Goal: Task Accomplishment & Management: Complete application form

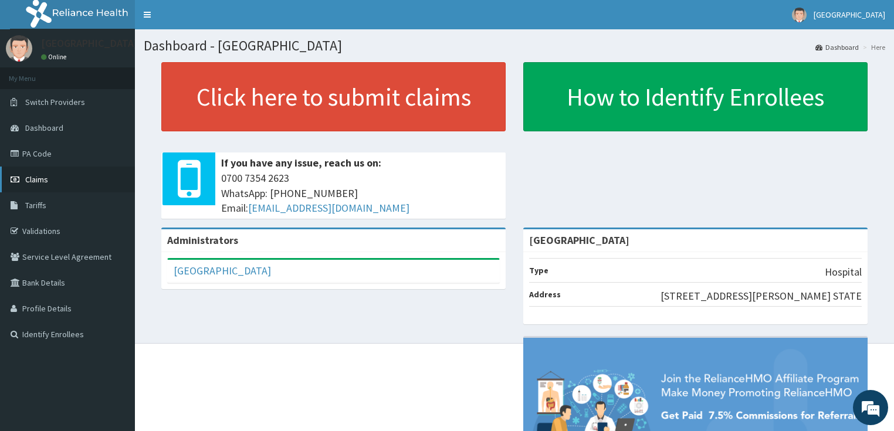
click at [35, 180] on span "Claims" at bounding box center [36, 179] width 23 height 11
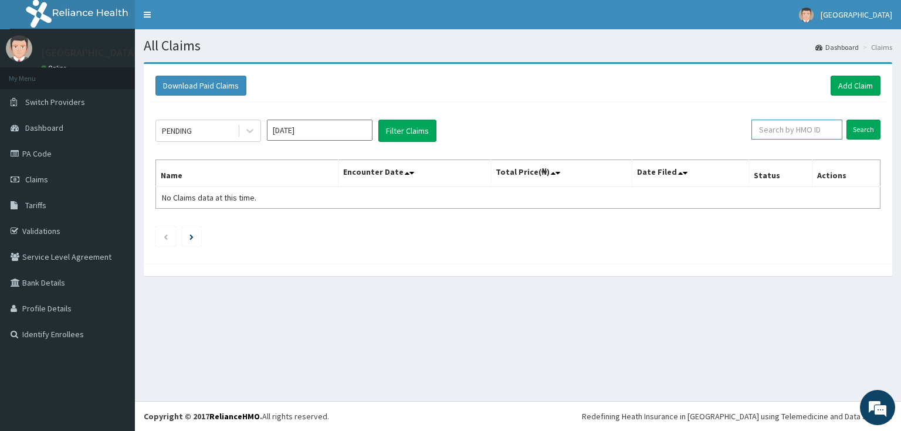
click at [784, 131] on input "text" at bounding box center [797, 130] width 91 height 20
type input "ERM/10045/F"
click at [411, 130] on button "Filter Claims" at bounding box center [407, 131] width 58 height 22
click at [866, 127] on input "Search" at bounding box center [864, 130] width 34 height 20
click at [857, 87] on link "Add Claim" at bounding box center [856, 86] width 50 height 20
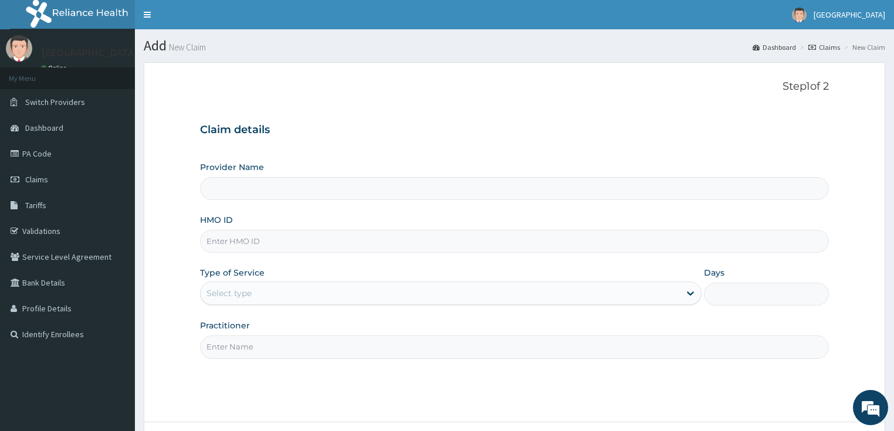
click at [254, 237] on input "HMO ID" at bounding box center [515, 241] width 630 height 23
type input "[GEOGRAPHIC_DATA]"
type input "ERM/10045/F"
click at [282, 292] on div "Select type" at bounding box center [440, 293] width 479 height 19
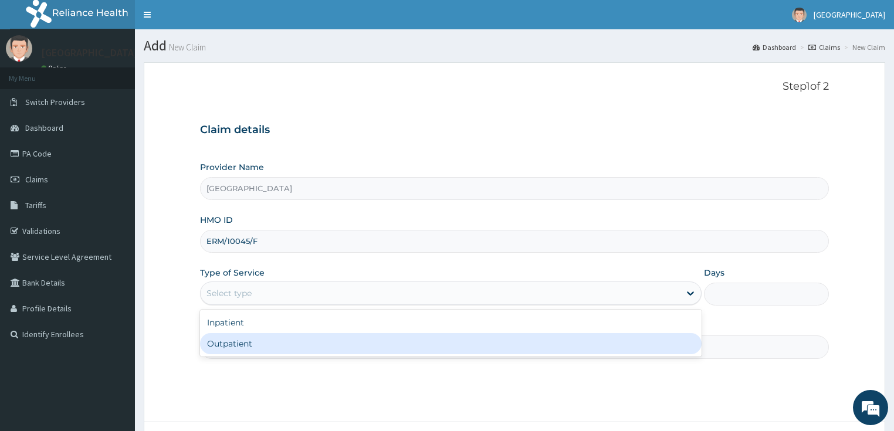
click at [251, 342] on div "Outpatient" at bounding box center [451, 343] width 502 height 21
type input "1"
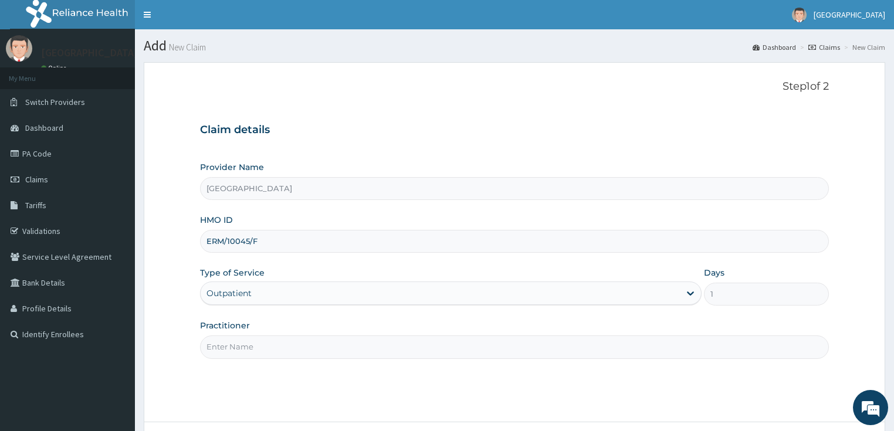
click at [327, 339] on input "Practitioner" at bounding box center [515, 347] width 630 height 23
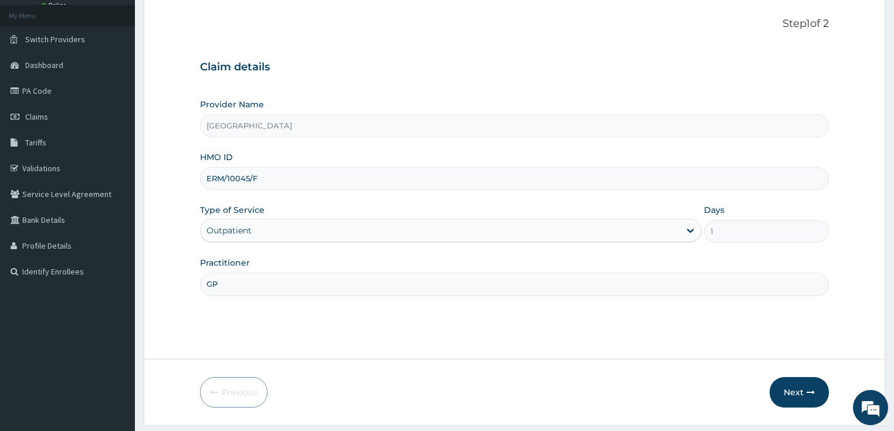
scroll to position [96, 0]
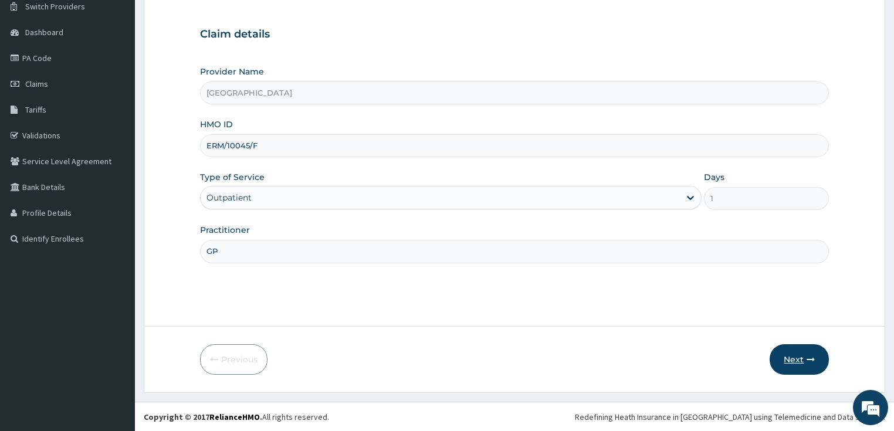
type input "GP"
click at [797, 357] on button "Next" at bounding box center [799, 359] width 59 height 31
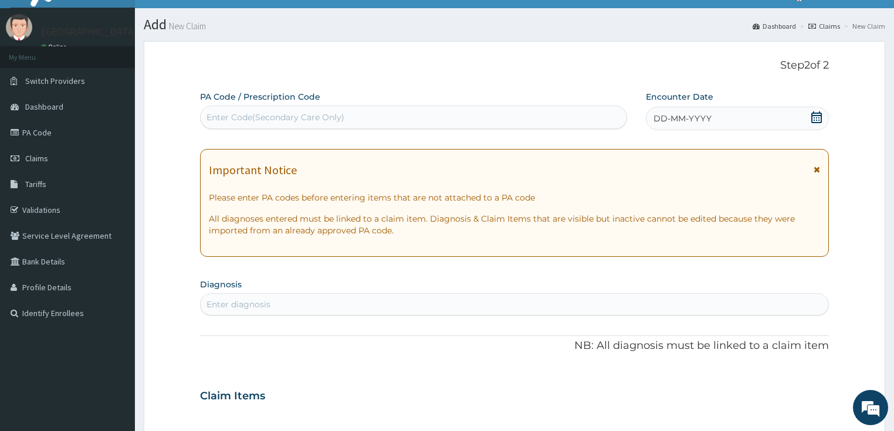
scroll to position [2, 0]
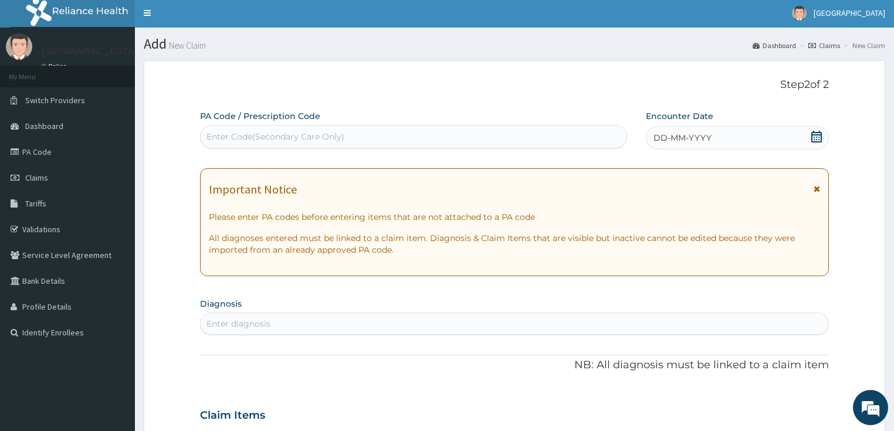
click at [819, 136] on icon at bounding box center [817, 137] width 12 height 12
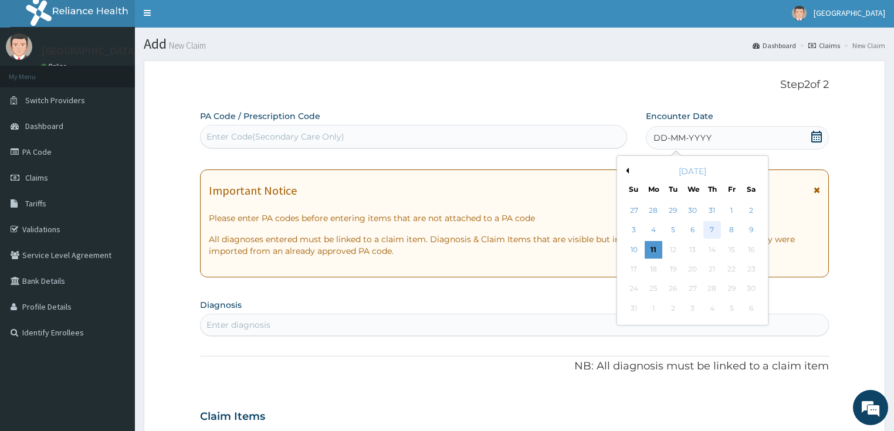
click at [713, 230] on div "7" at bounding box center [713, 231] width 18 height 18
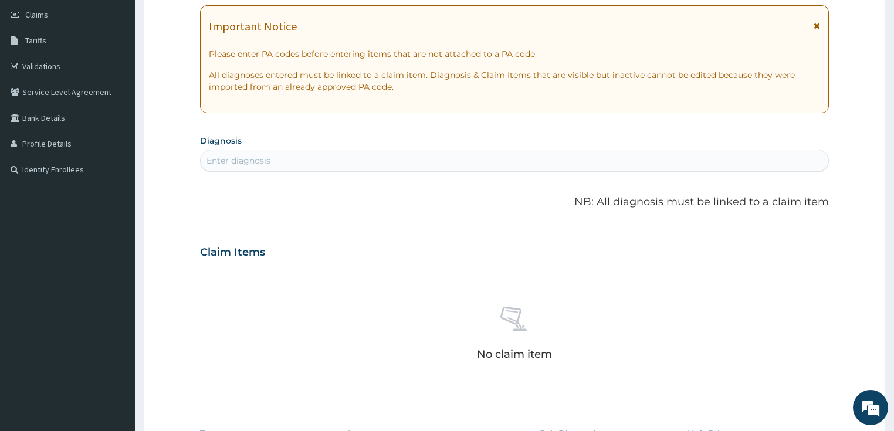
scroll to position [190, 0]
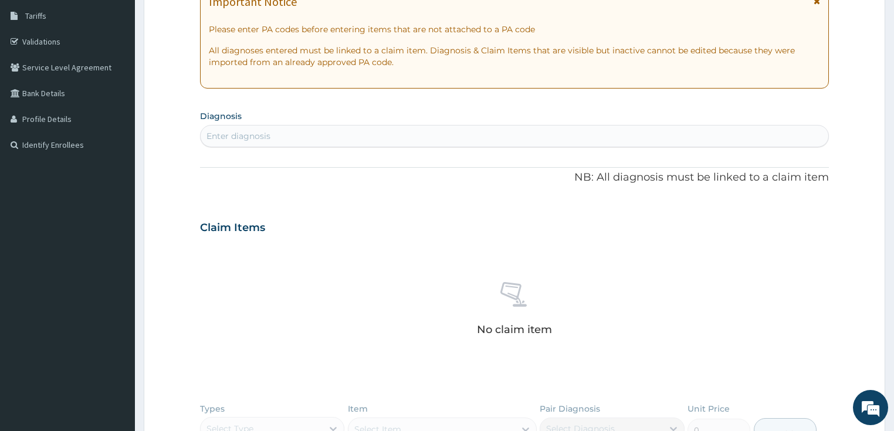
click at [299, 134] on div "Enter diagnosis" at bounding box center [515, 136] width 628 height 19
type input "[MEDICAL_DATA]"
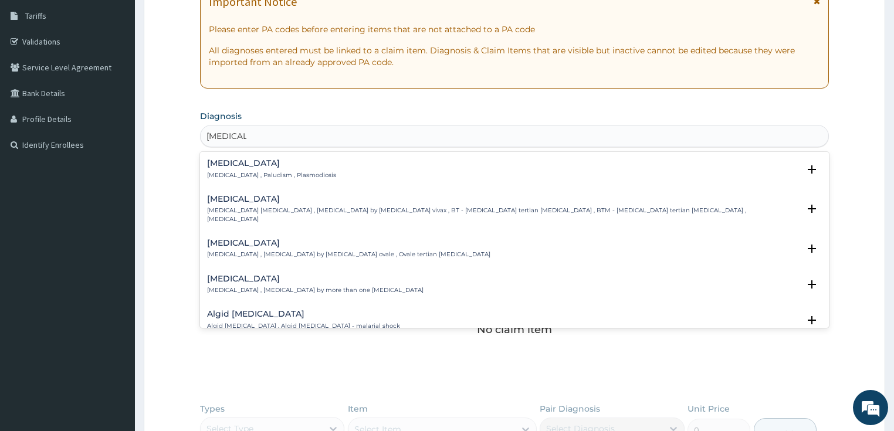
click at [242, 169] on div "[MEDICAL_DATA] [MEDICAL_DATA] , Paludism , Plasmodiosis" at bounding box center [271, 169] width 129 height 21
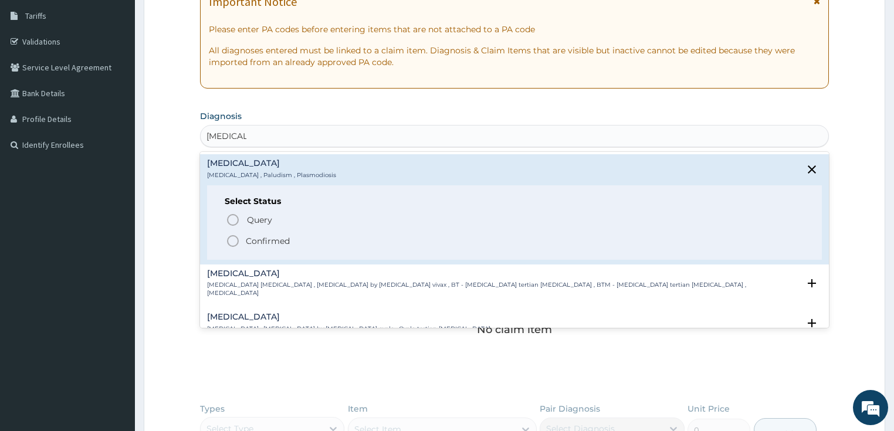
click at [257, 246] on span "Confirmed" at bounding box center [515, 241] width 579 height 14
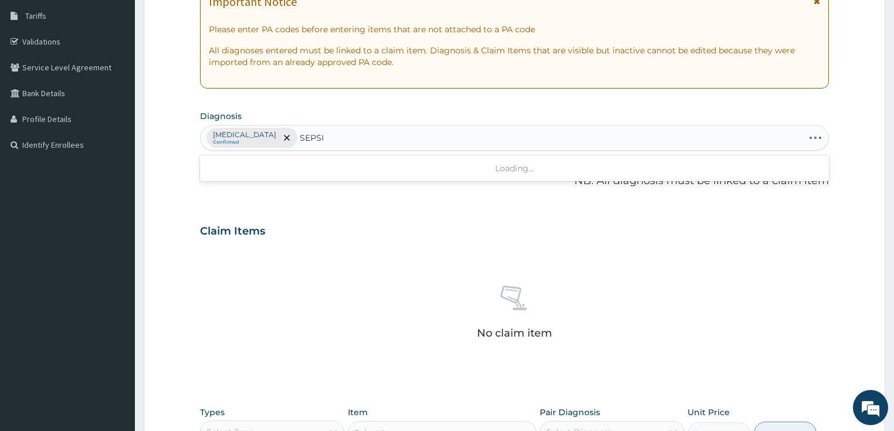
type input "[MEDICAL_DATA]"
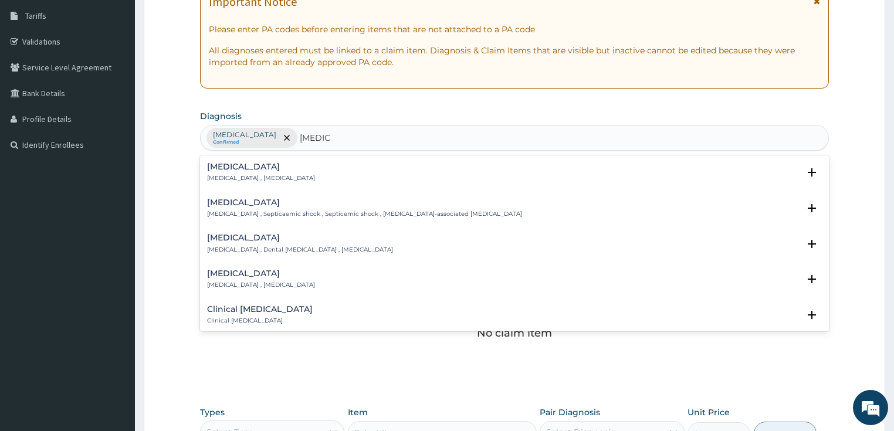
click at [241, 163] on h4 "[MEDICAL_DATA]" at bounding box center [261, 167] width 108 height 9
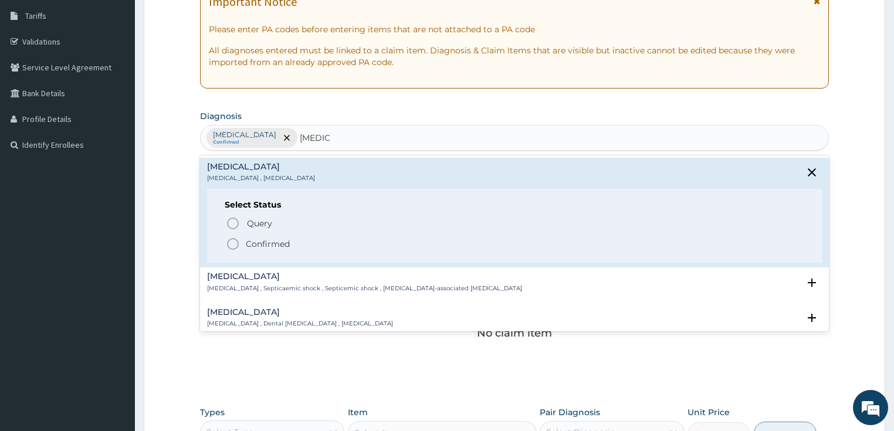
click at [243, 245] on span "Confirmed" at bounding box center [515, 244] width 579 height 14
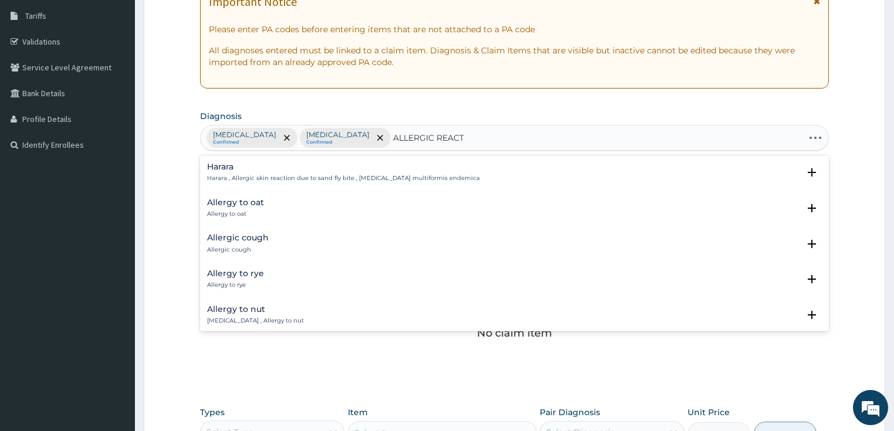
type input "ALLERGIC REACTI"
click at [256, 244] on div "Allergic reaction Allergic reaction" at bounding box center [242, 244] width 70 height 21
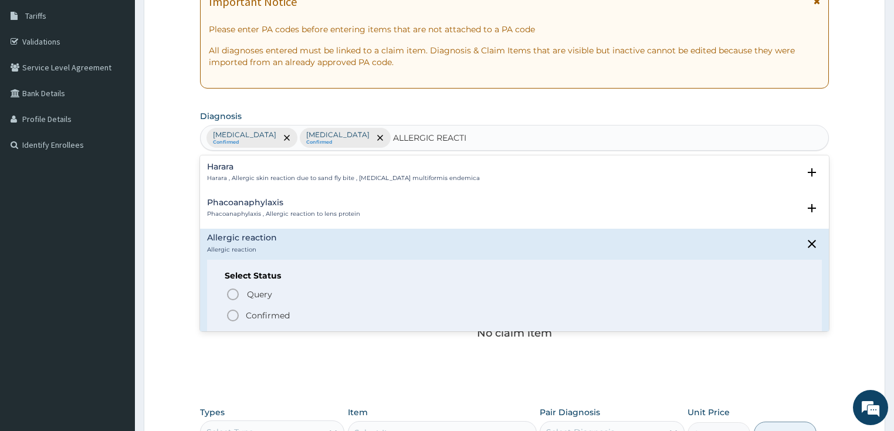
click at [266, 319] on p "Confirmed" at bounding box center [268, 316] width 44 height 12
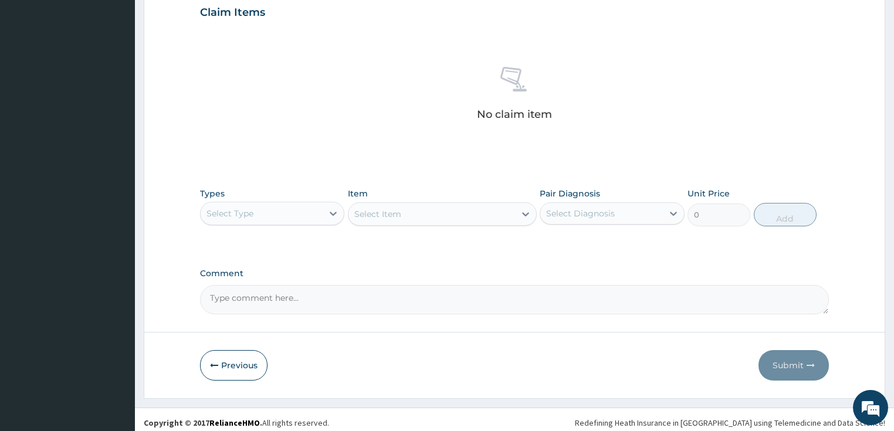
scroll to position [413, 0]
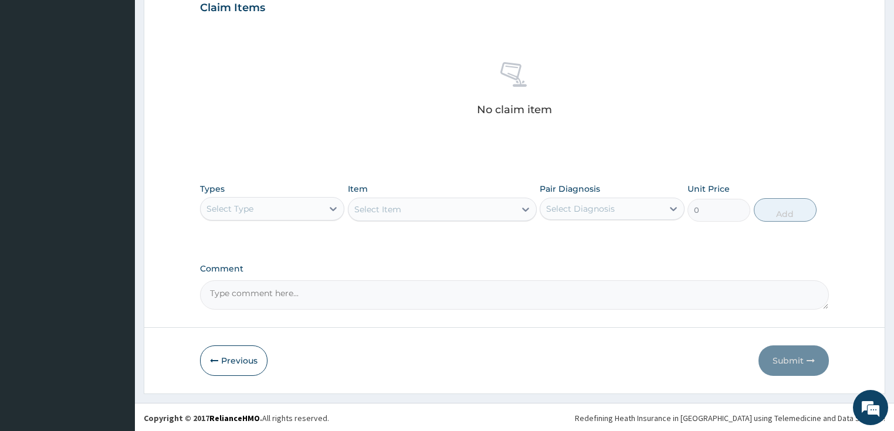
click at [287, 209] on div "Select Type" at bounding box center [262, 209] width 123 height 19
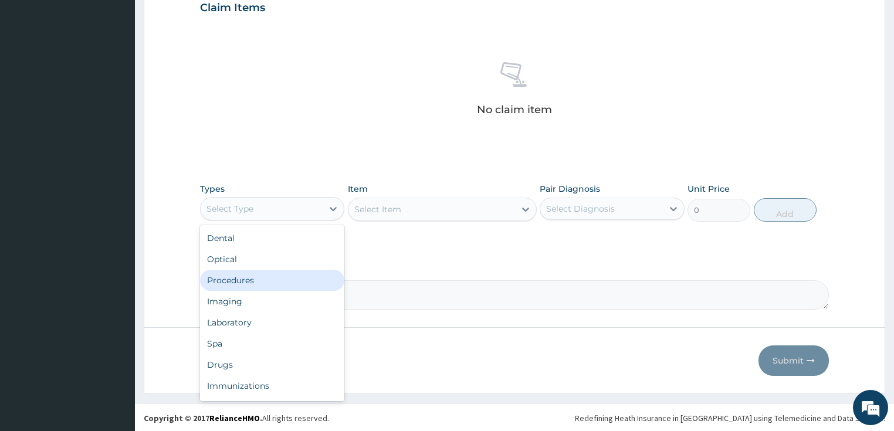
click at [237, 278] on div "Procedures" at bounding box center [272, 280] width 145 height 21
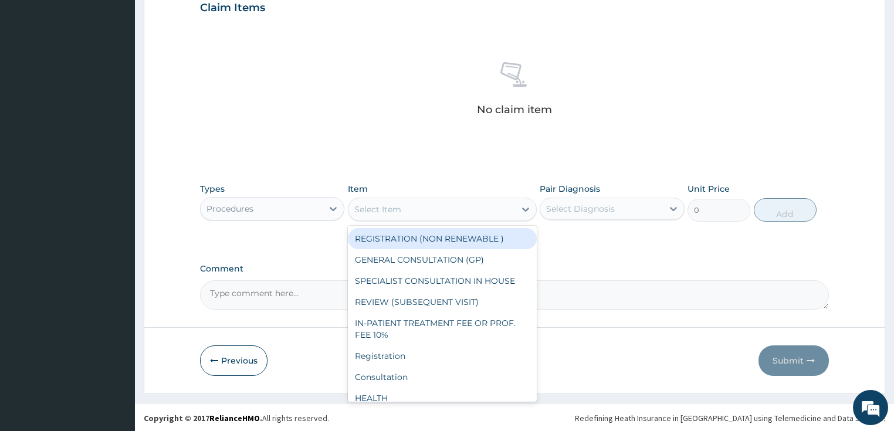
click at [468, 209] on div "Select Item" at bounding box center [432, 209] width 167 height 19
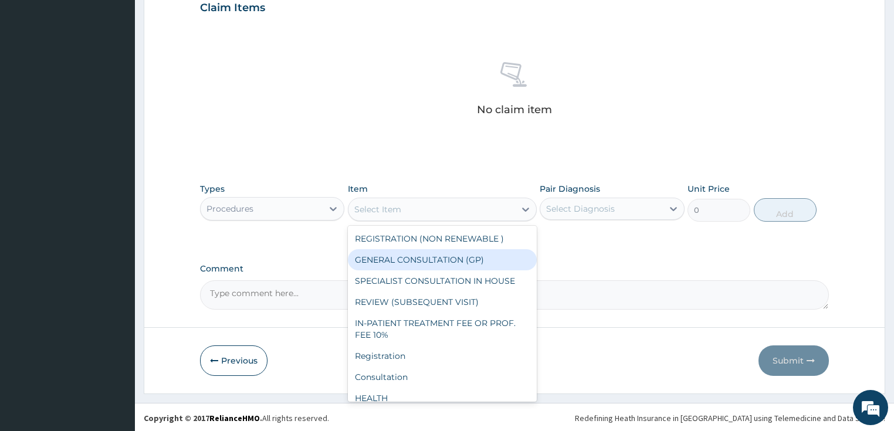
click at [392, 259] on div "GENERAL CONSULTATION (GP)" at bounding box center [442, 259] width 189 height 21
type input "1500"
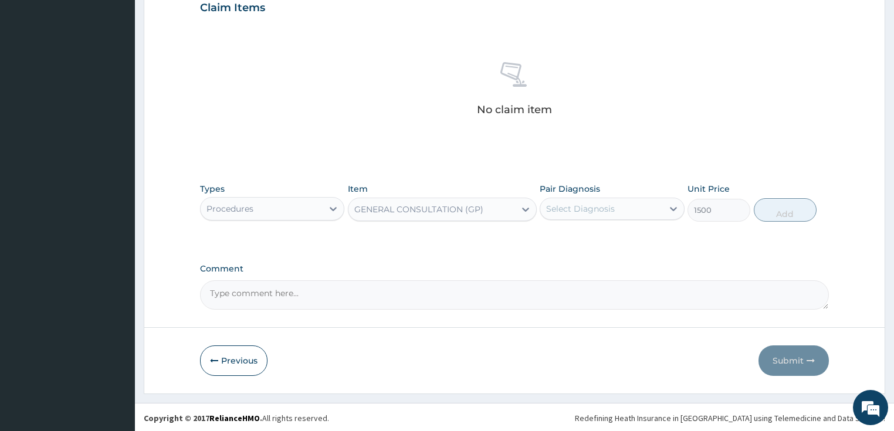
click at [651, 214] on div "Select Diagnosis" at bounding box center [601, 209] width 123 height 19
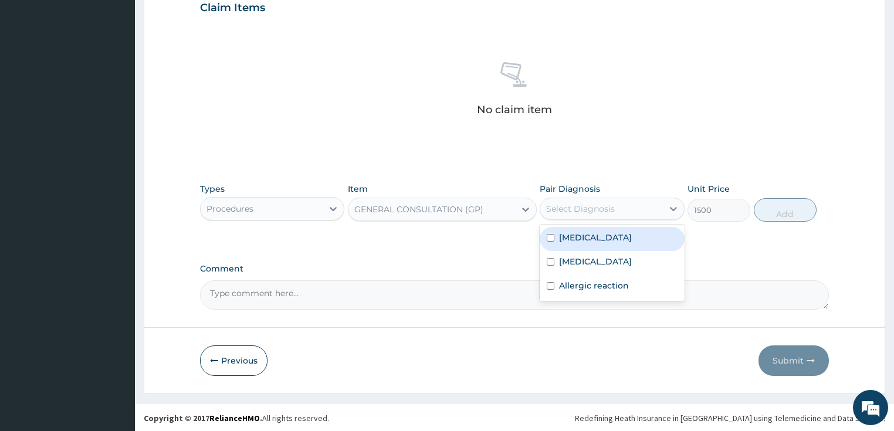
click at [574, 239] on label "[MEDICAL_DATA]" at bounding box center [595, 238] width 73 height 12
checkbox input "true"
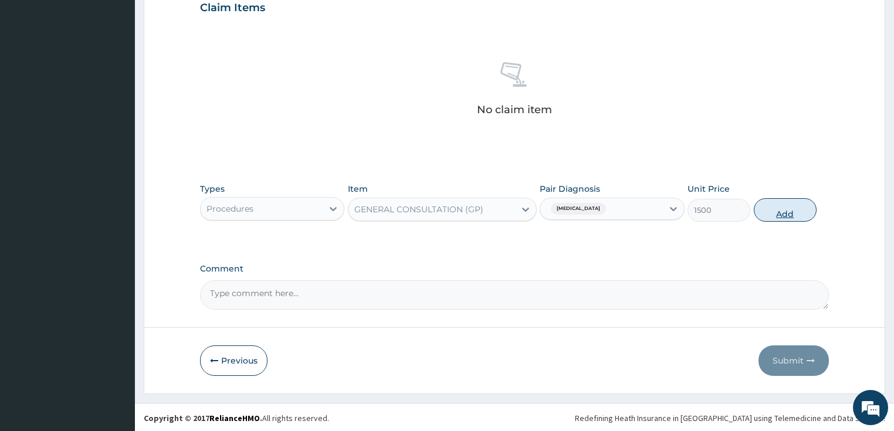
click at [782, 205] on button "Add" at bounding box center [785, 209] width 63 height 23
type input "0"
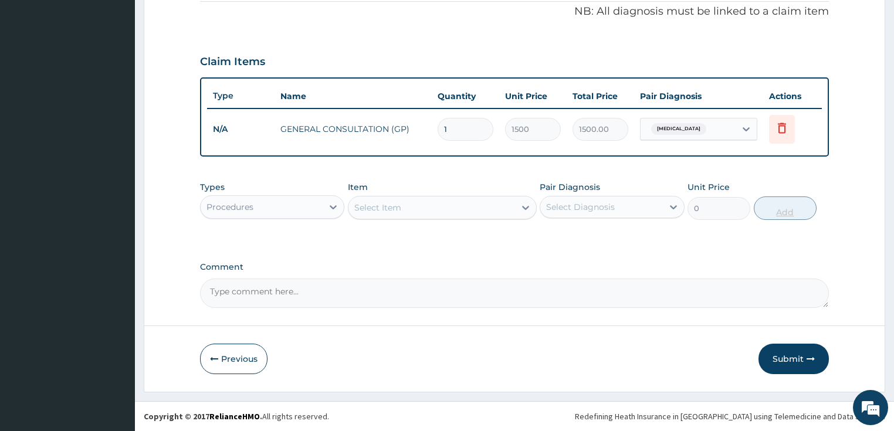
scroll to position [357, 0]
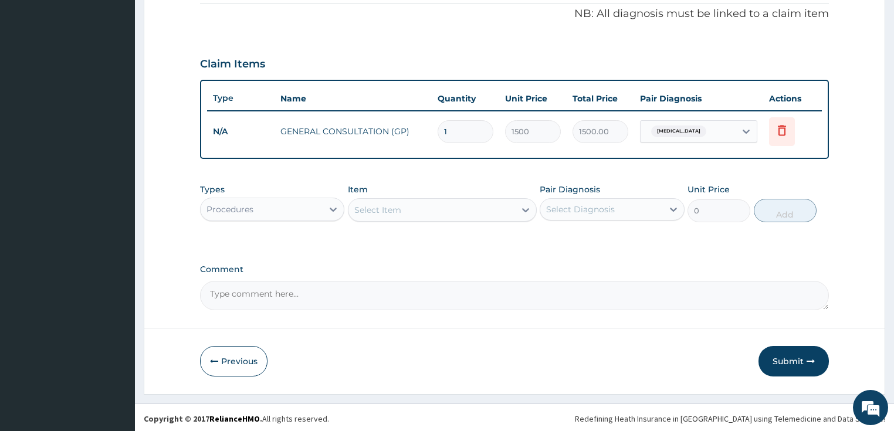
click at [312, 211] on div "Procedures" at bounding box center [262, 209] width 123 height 19
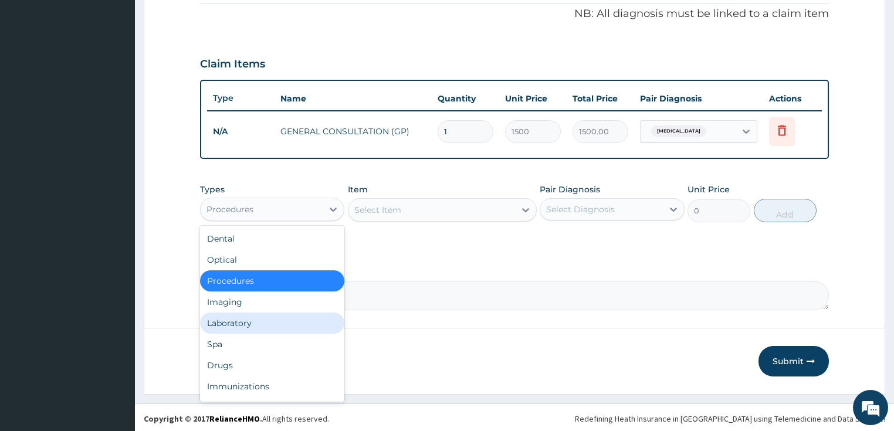
click at [243, 322] on div "Laboratory" at bounding box center [272, 323] width 145 height 21
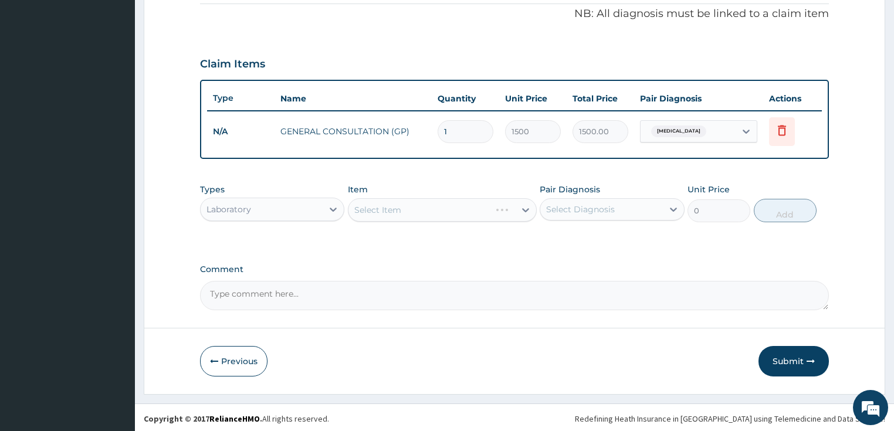
click at [418, 215] on div "Select Item" at bounding box center [442, 209] width 189 height 23
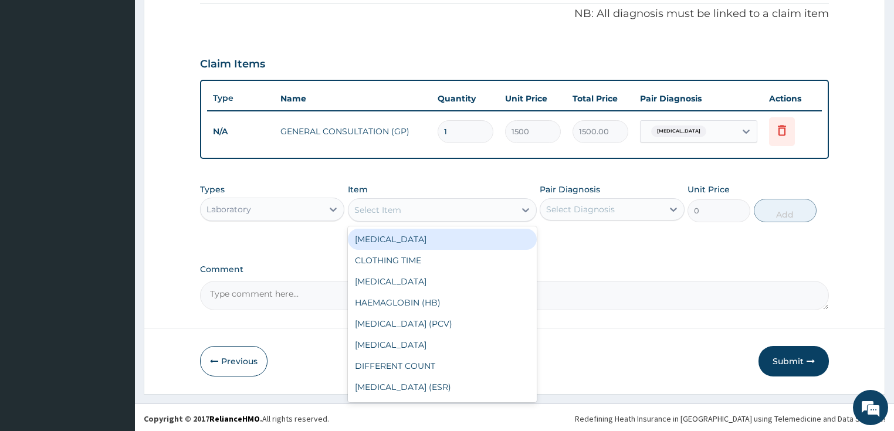
click at [436, 212] on div "Select Item" at bounding box center [432, 210] width 167 height 19
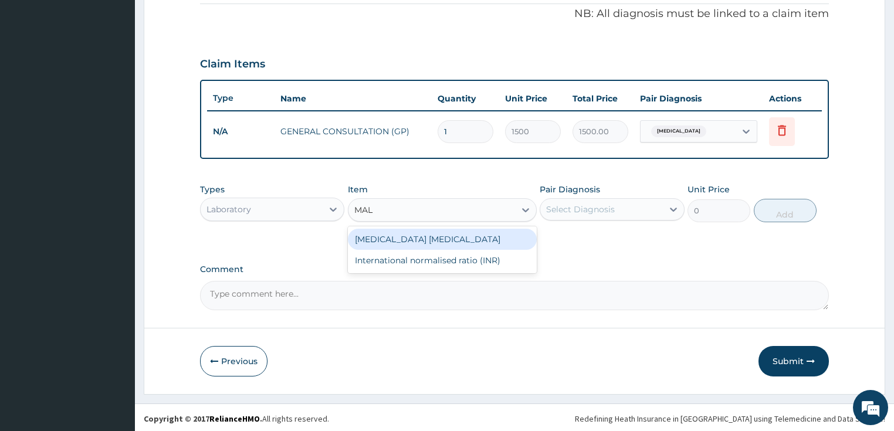
type input "MALA"
click at [418, 238] on div "MALARIA PARASITE" at bounding box center [442, 239] width 189 height 21
type input "800"
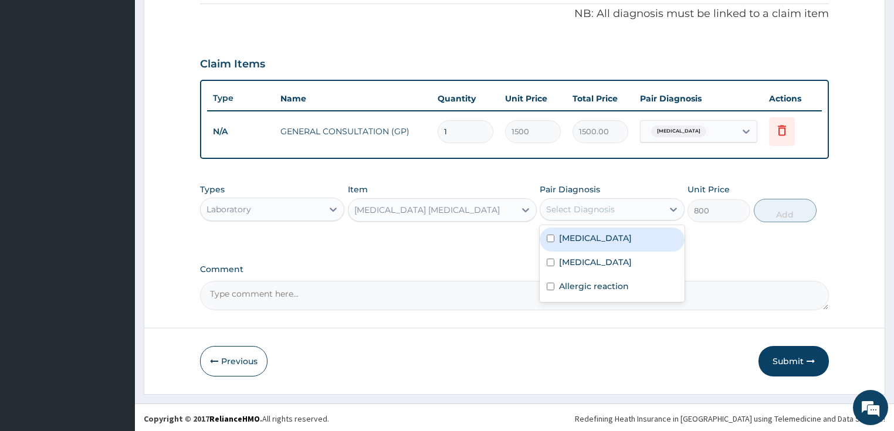
click at [613, 204] on div "Select Diagnosis" at bounding box center [580, 210] width 69 height 12
click at [585, 238] on label "Malaria" at bounding box center [595, 238] width 73 height 12
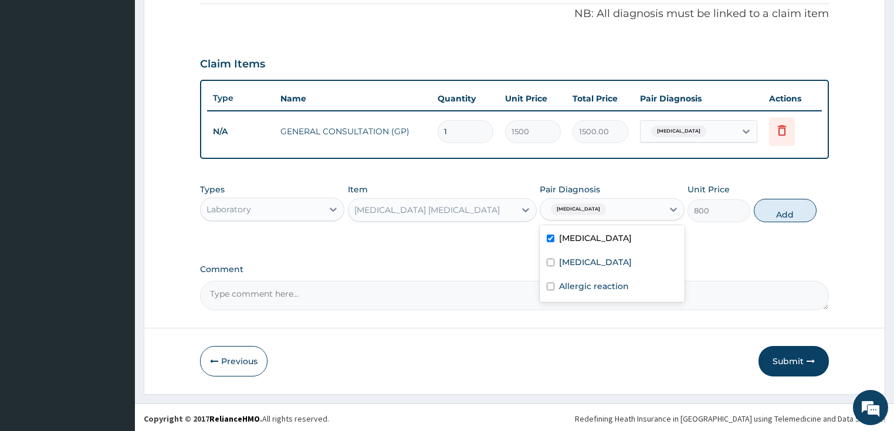
checkbox input "true"
click at [787, 207] on button "Add" at bounding box center [785, 210] width 63 height 23
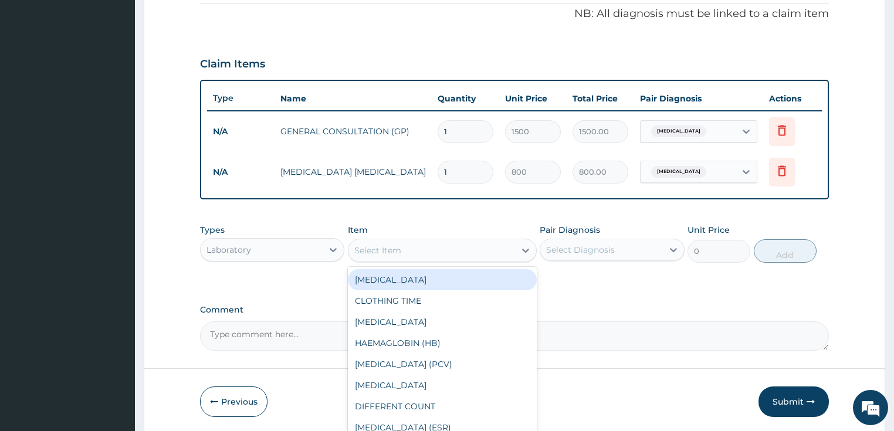
click at [452, 247] on div "Select Item" at bounding box center [432, 250] width 167 height 19
click at [428, 279] on div "FULL BLOOD COUNT" at bounding box center [442, 279] width 189 height 21
type input "1500"
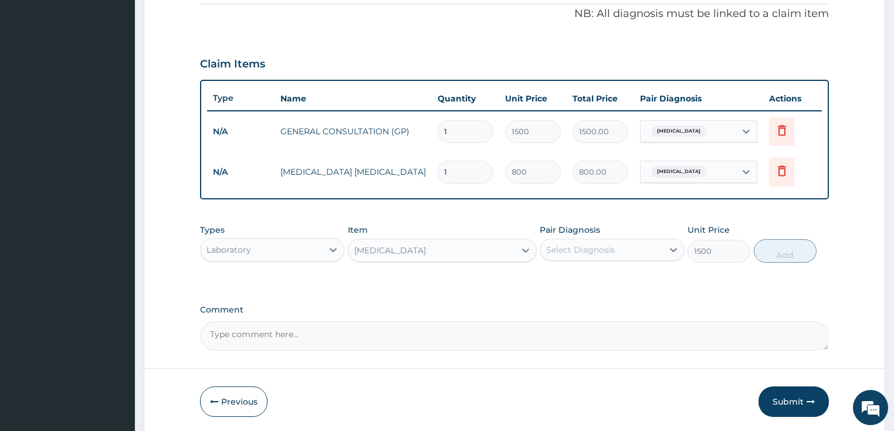
click at [572, 252] on div "Select Diagnosis" at bounding box center [580, 250] width 69 height 12
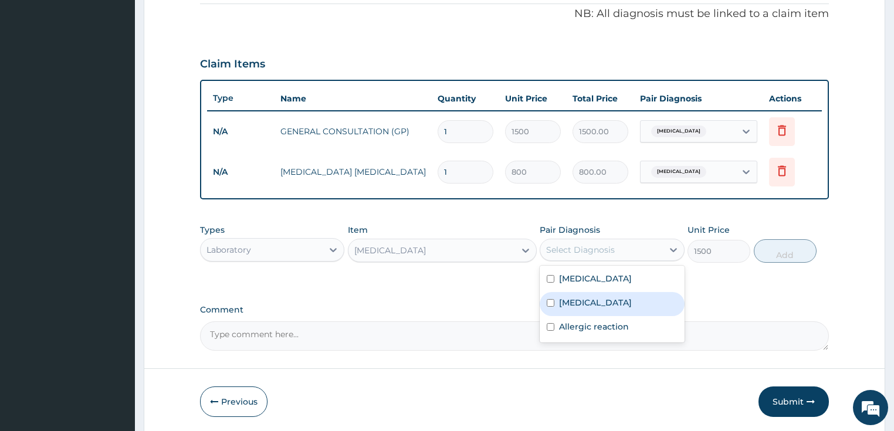
click at [570, 300] on label "Sepsis" at bounding box center [595, 303] width 73 height 12
checkbox input "true"
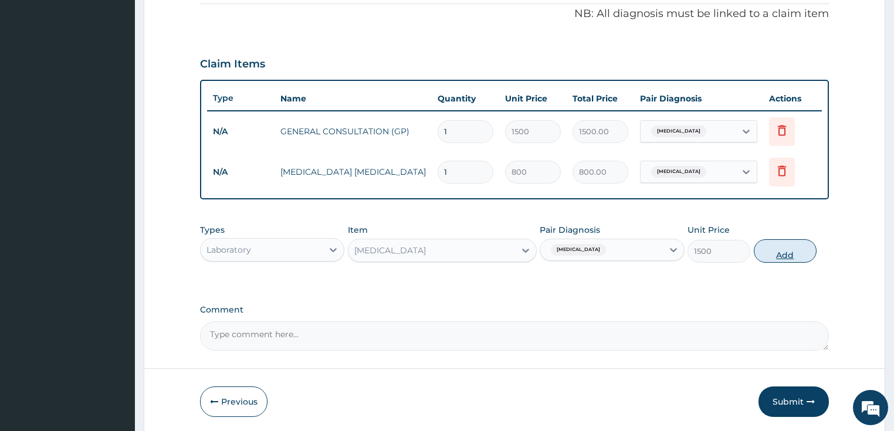
click at [787, 249] on button "Add" at bounding box center [785, 250] width 63 height 23
type input "0"
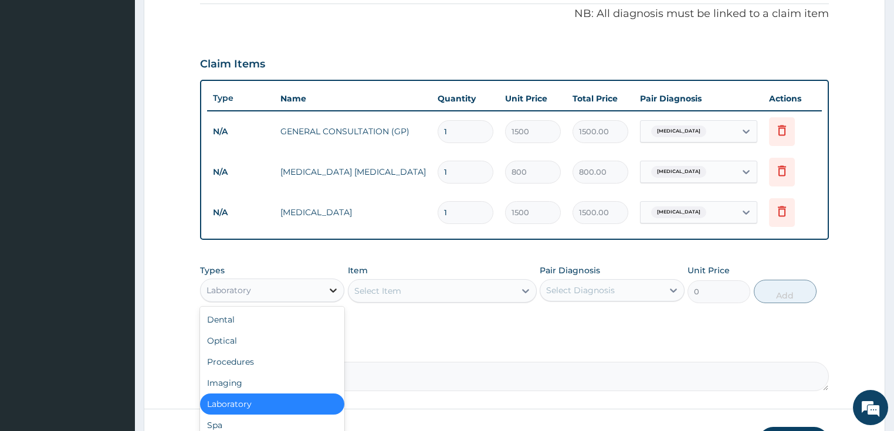
click at [330, 288] on icon at bounding box center [333, 291] width 12 height 12
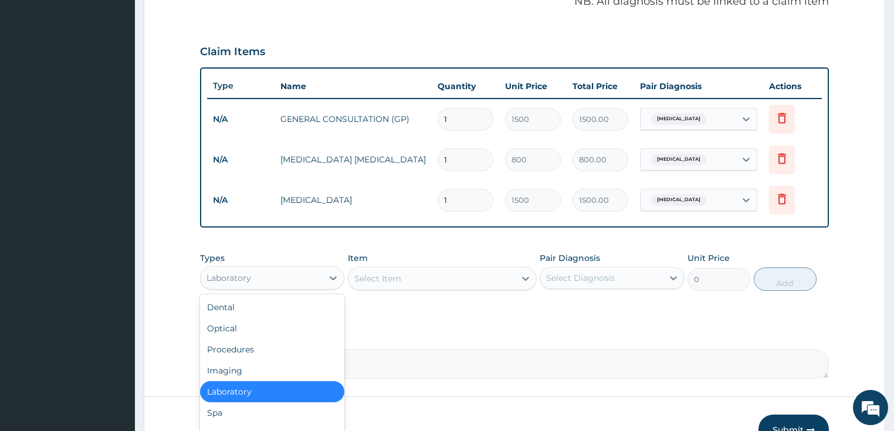
scroll to position [438, 0]
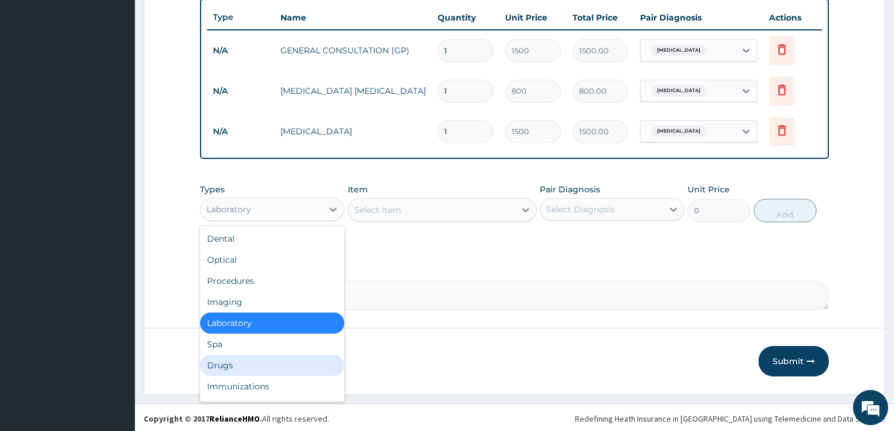
click at [235, 362] on div "Drugs" at bounding box center [272, 365] width 145 height 21
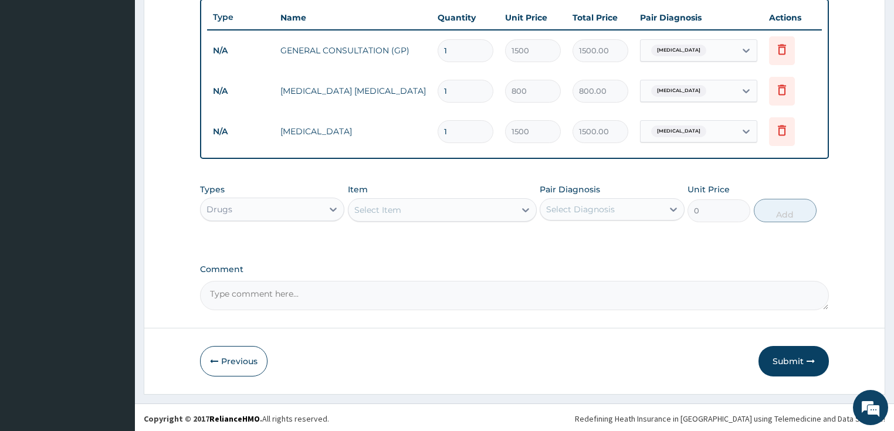
click at [407, 207] on div "Select Item" at bounding box center [432, 210] width 167 height 19
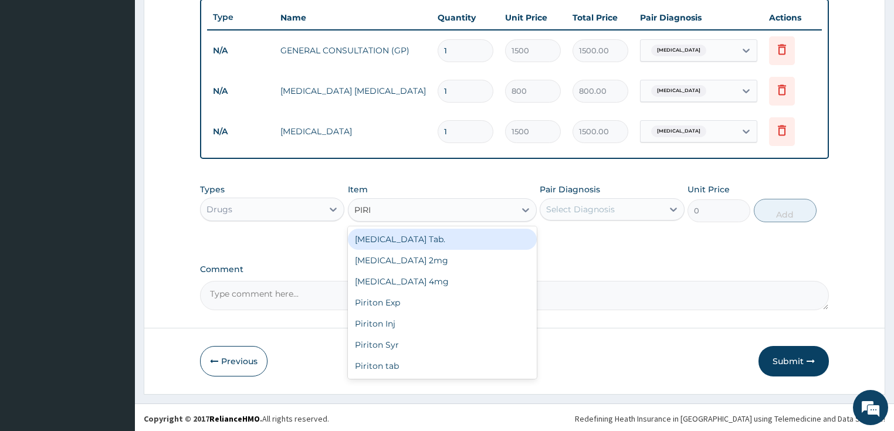
type input "PIRIT"
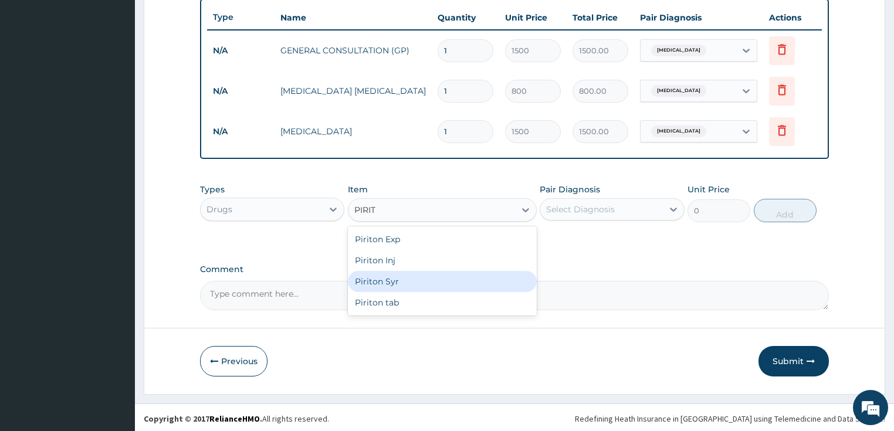
click at [380, 286] on div "Piriton Syr" at bounding box center [442, 281] width 189 height 21
type input "250"
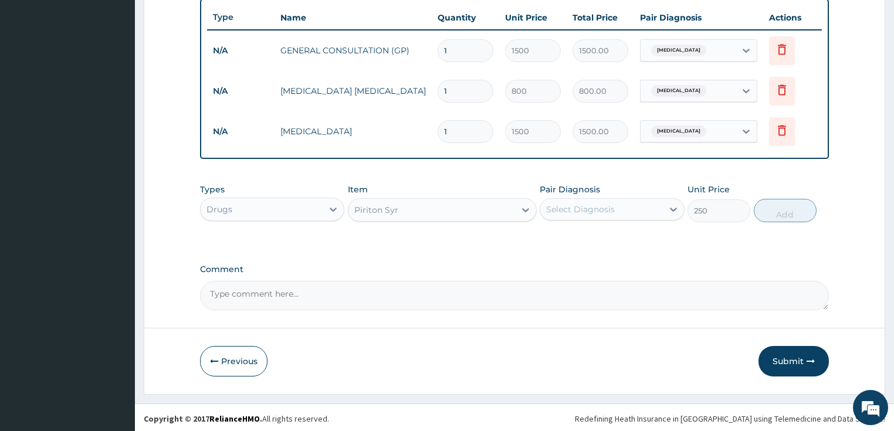
click at [624, 211] on div "Select Diagnosis" at bounding box center [601, 209] width 123 height 19
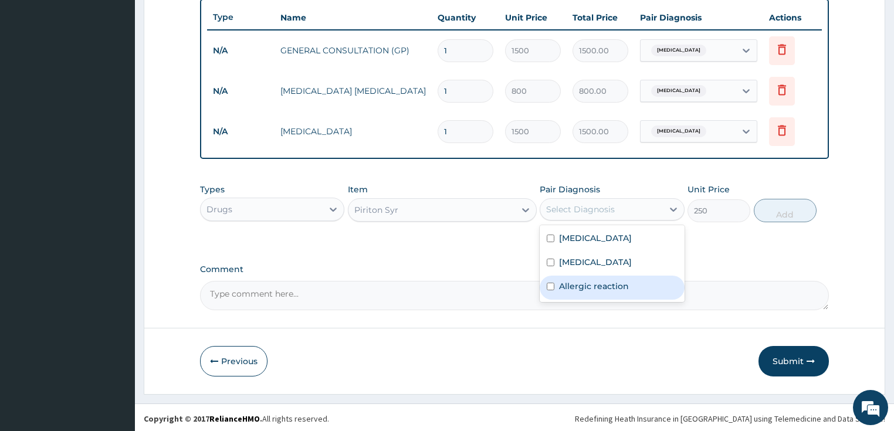
click at [584, 286] on label "Allergic reaction" at bounding box center [594, 286] width 70 height 12
checkbox input "true"
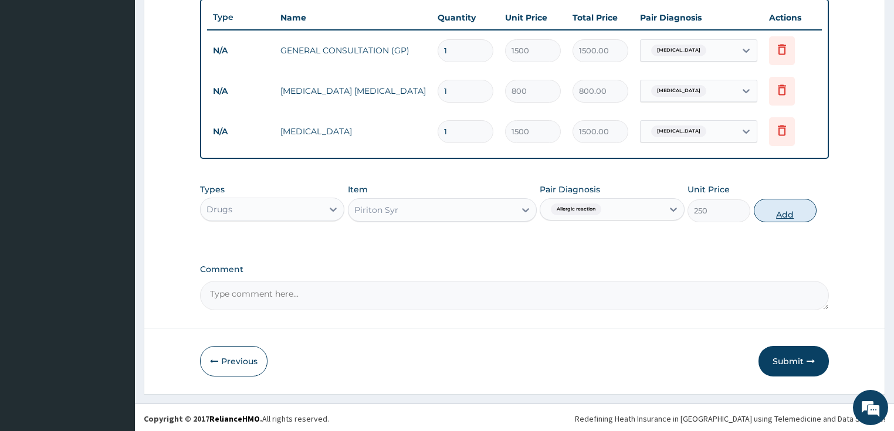
click at [784, 212] on button "Add" at bounding box center [785, 210] width 63 height 23
type input "0"
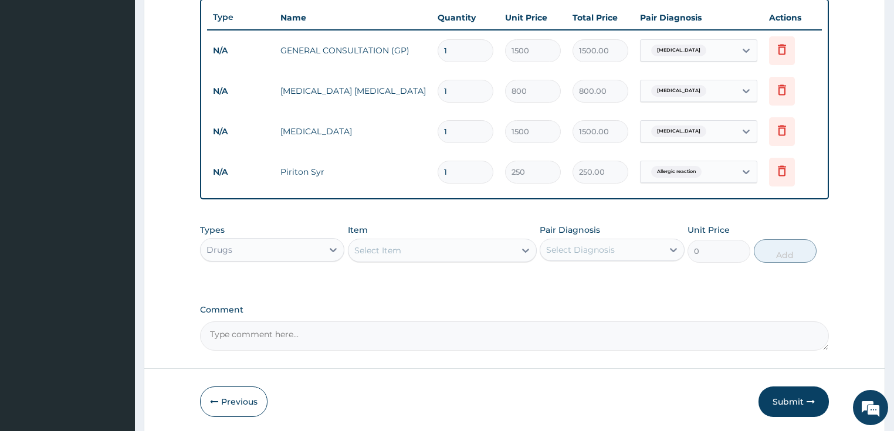
click at [456, 247] on div "Select Item" at bounding box center [432, 250] width 167 height 19
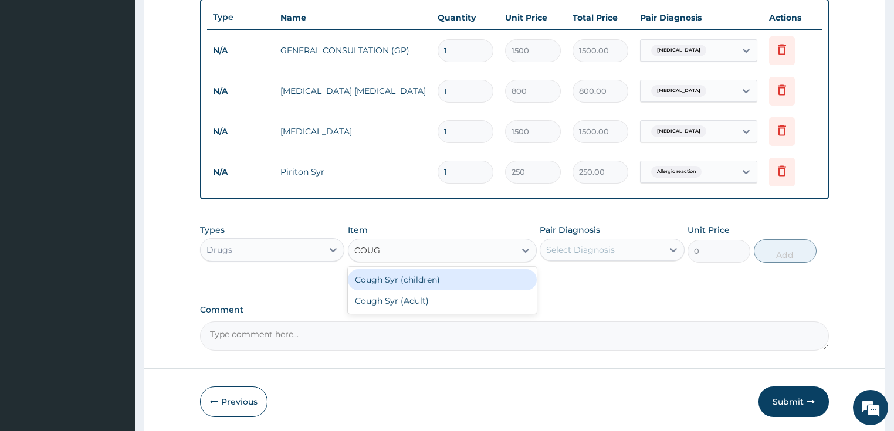
type input "COUGH"
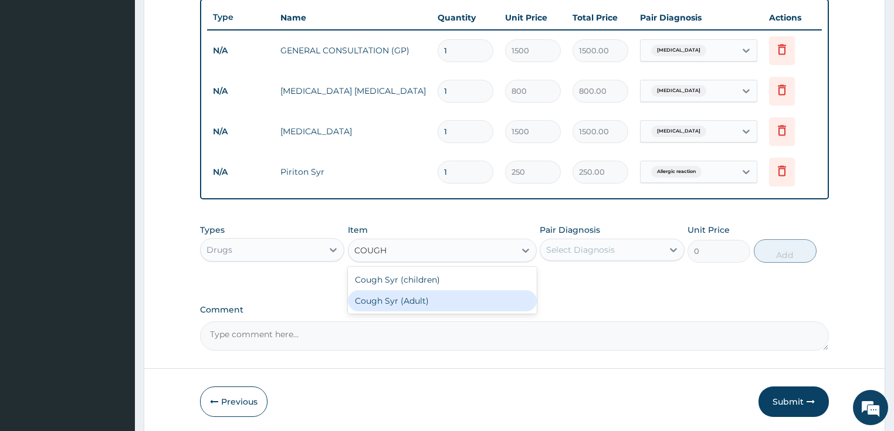
click at [424, 296] on div "Cough Syr (Adult)" at bounding box center [442, 300] width 189 height 21
type input "300"
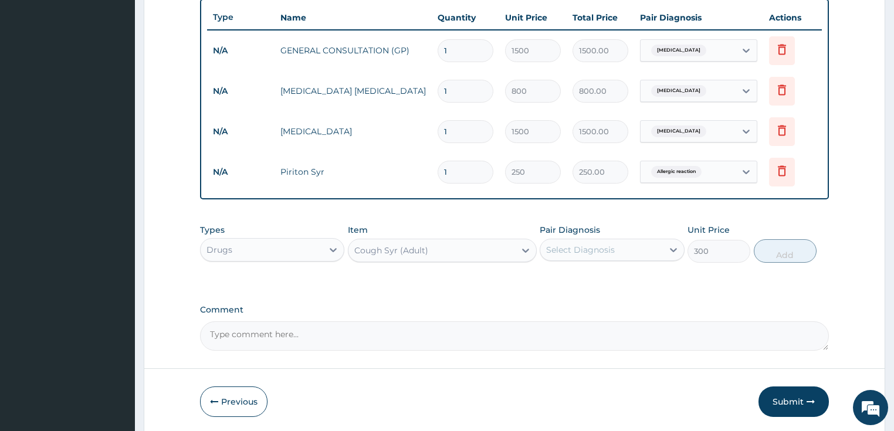
click at [602, 250] on div "Select Diagnosis" at bounding box center [580, 250] width 69 height 12
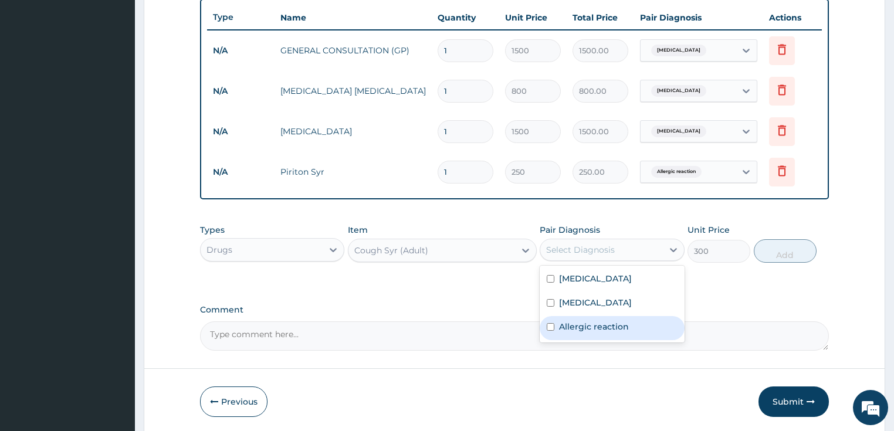
click at [572, 327] on label "Allergic reaction" at bounding box center [594, 327] width 70 height 12
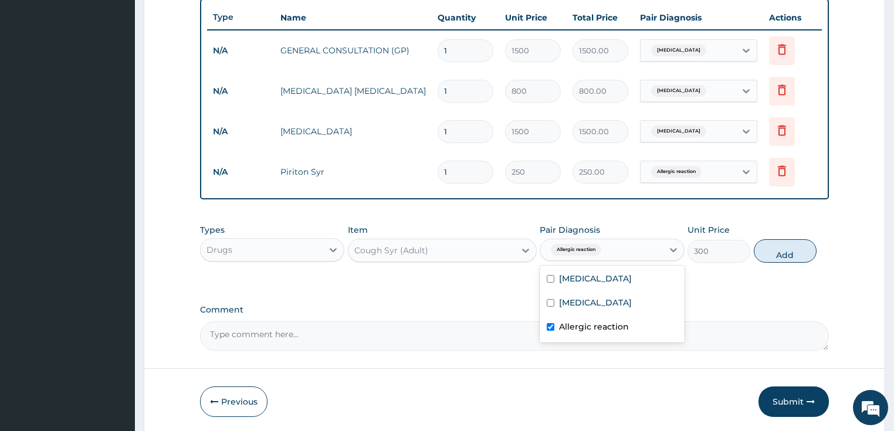
click at [550, 323] on input "checkbox" at bounding box center [551, 327] width 8 height 8
checkbox input "false"
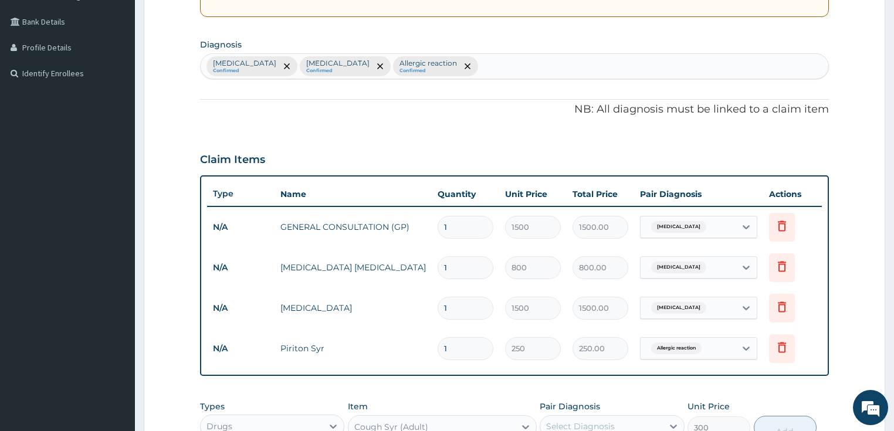
scroll to position [234, 0]
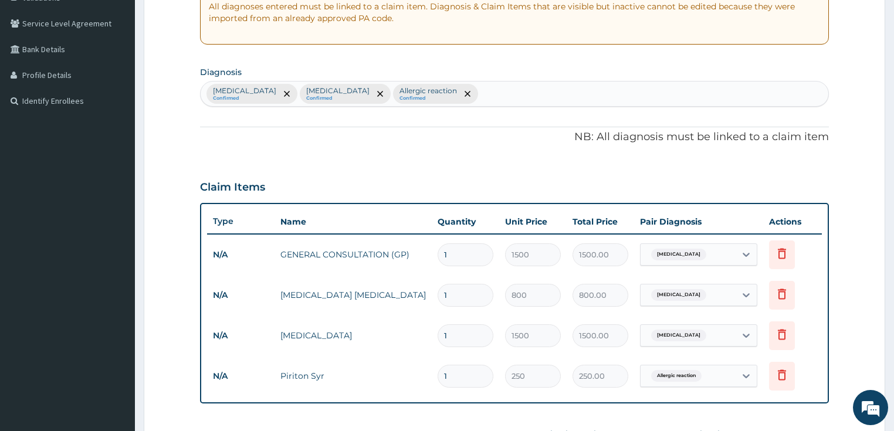
click at [467, 95] on div "Malaria Confirmed Sepsis Confirmed Allergic reaction Confirmed" at bounding box center [515, 94] width 628 height 25
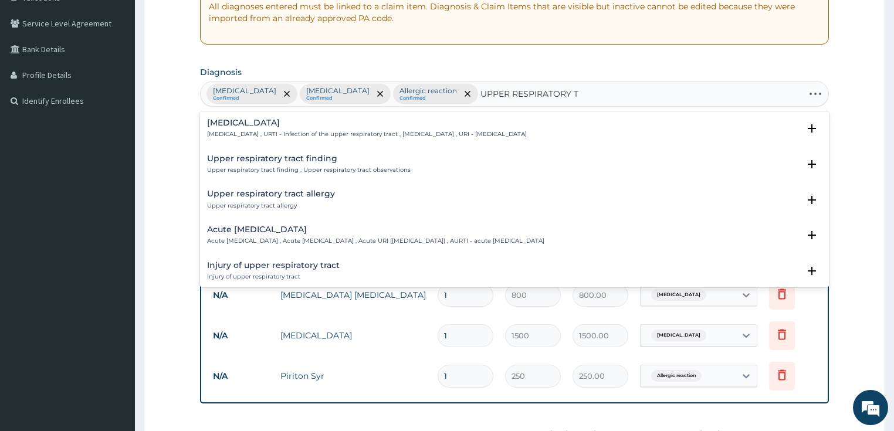
type input "UPPER RESPIRATORY TR"
click at [310, 124] on h4 "Upper respiratory infection" at bounding box center [367, 123] width 320 height 9
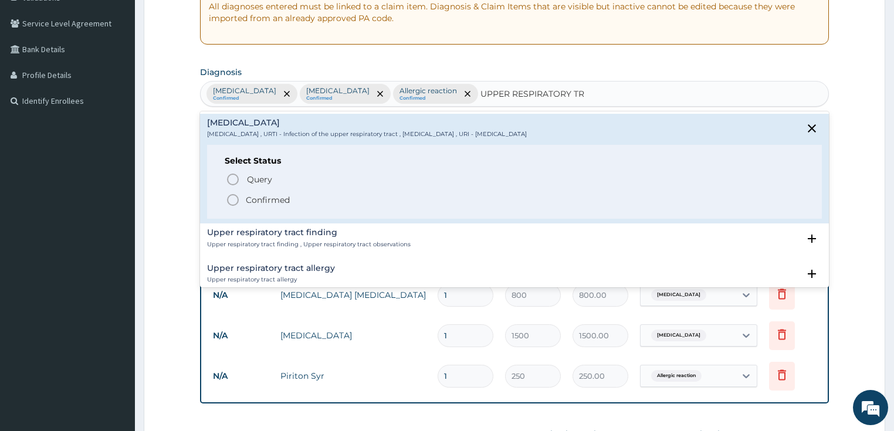
click at [279, 197] on p "Confirmed" at bounding box center [268, 200] width 44 height 12
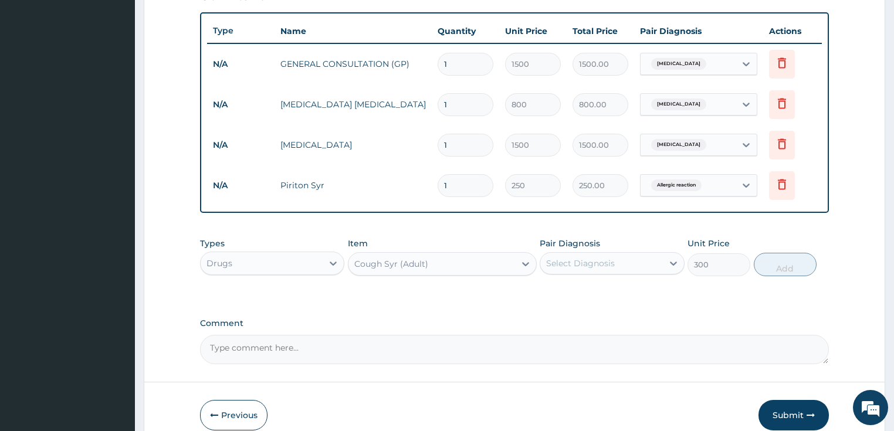
scroll to position [478, 0]
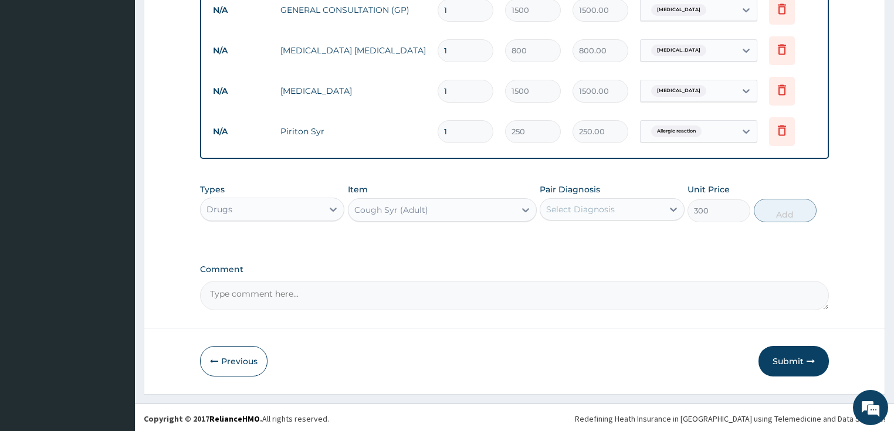
click at [627, 209] on div "Select Diagnosis" at bounding box center [601, 209] width 123 height 19
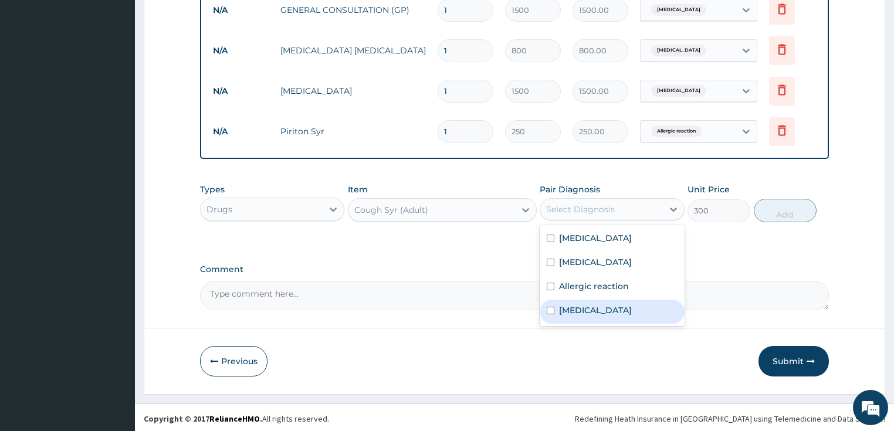
click at [566, 310] on label "Upper respiratory infection" at bounding box center [595, 311] width 73 height 12
checkbox input "true"
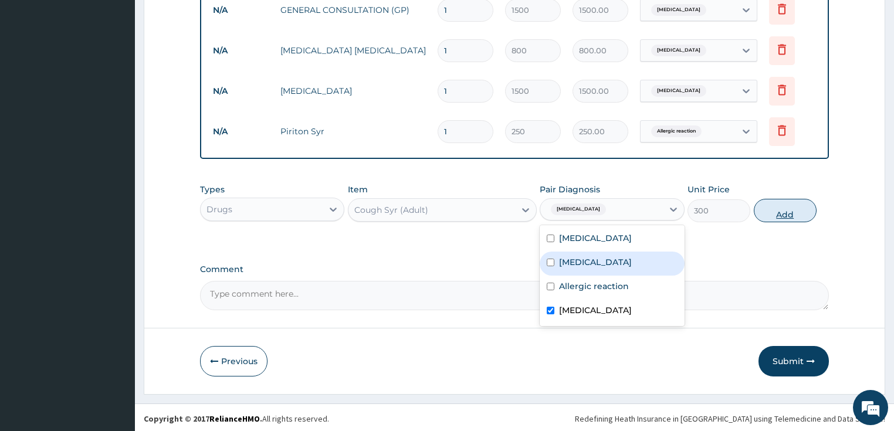
click at [792, 211] on button "Add" at bounding box center [785, 210] width 63 height 23
type input "0"
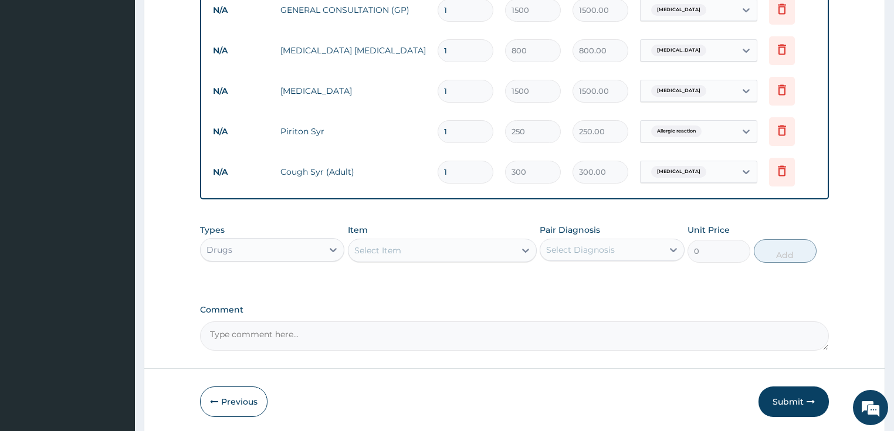
click at [457, 244] on div "Select Item" at bounding box center [432, 250] width 167 height 19
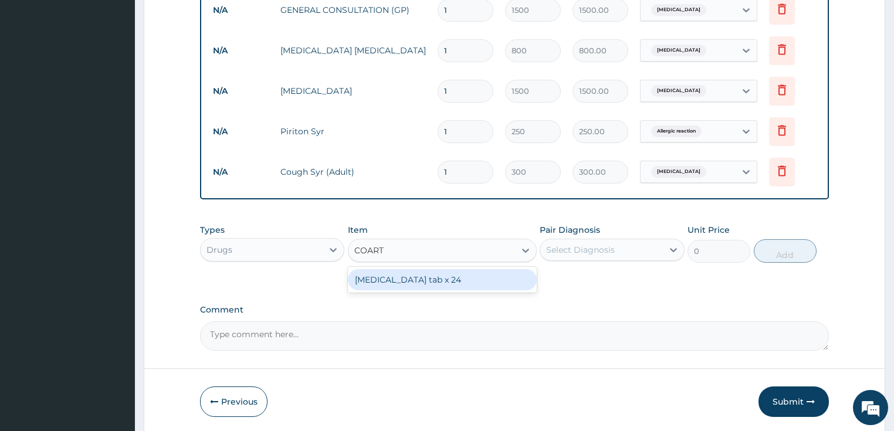
type input "COARTE"
click at [422, 280] on div "Coartem tab x 24" at bounding box center [442, 279] width 189 height 21
type input "32.5"
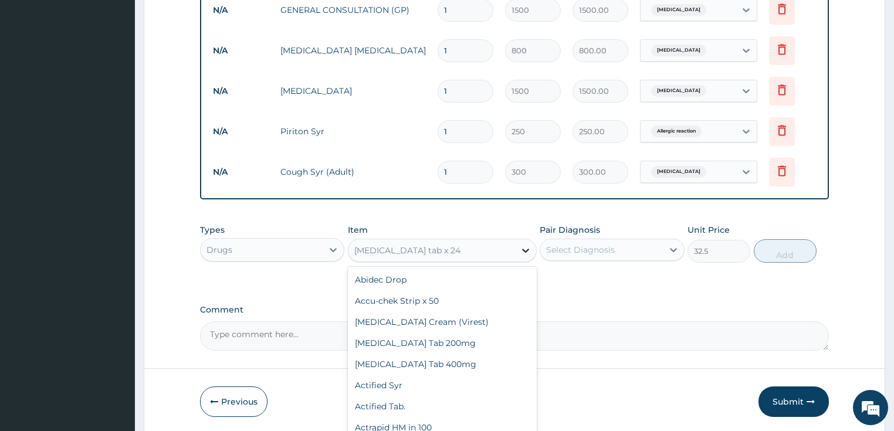
click at [523, 249] on icon at bounding box center [525, 251] width 7 height 4
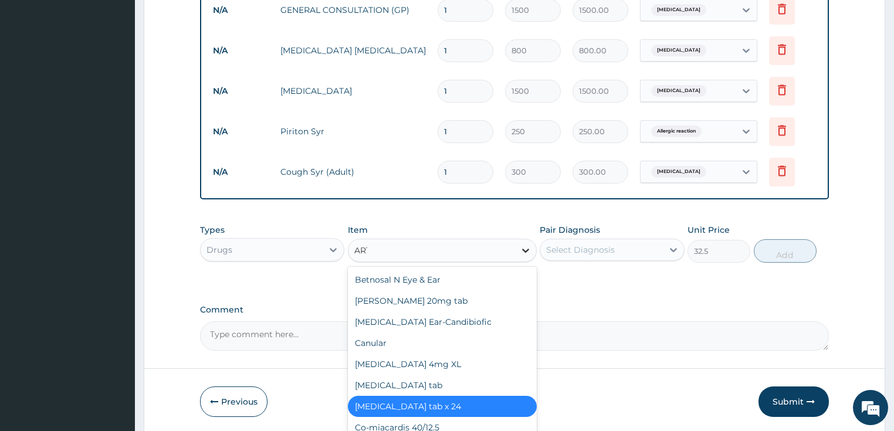
scroll to position [87, 0]
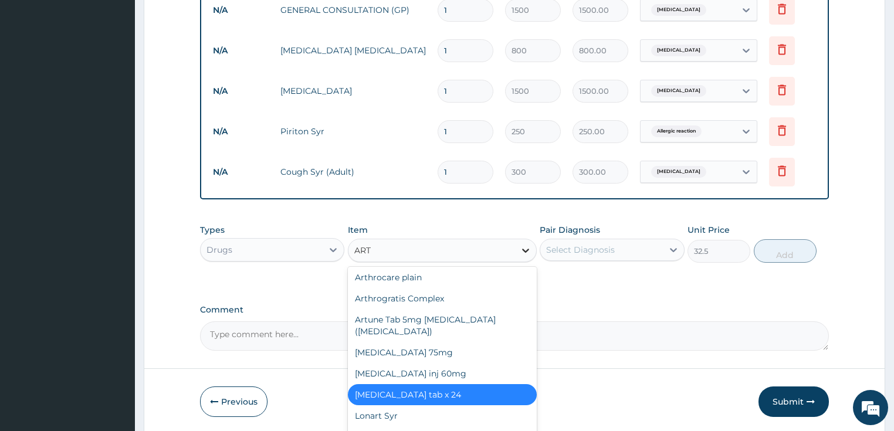
type input "ARTE"
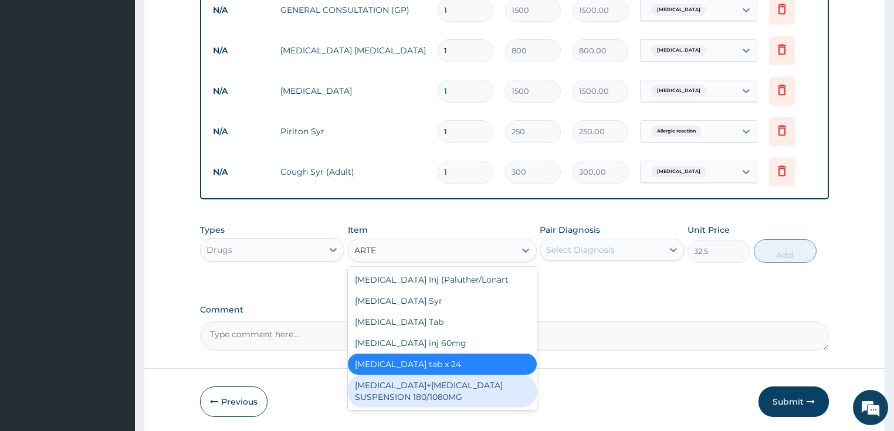
click at [411, 391] on div "ARTEMETHER+LUMEFANTRINE SUSPENSION 180/1080MG" at bounding box center [442, 391] width 189 height 33
type input "2200"
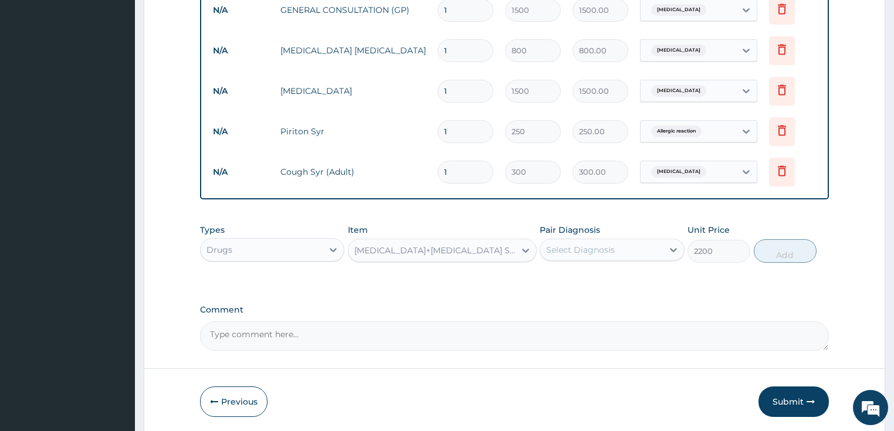
click at [618, 246] on div "Select Diagnosis" at bounding box center [601, 250] width 123 height 19
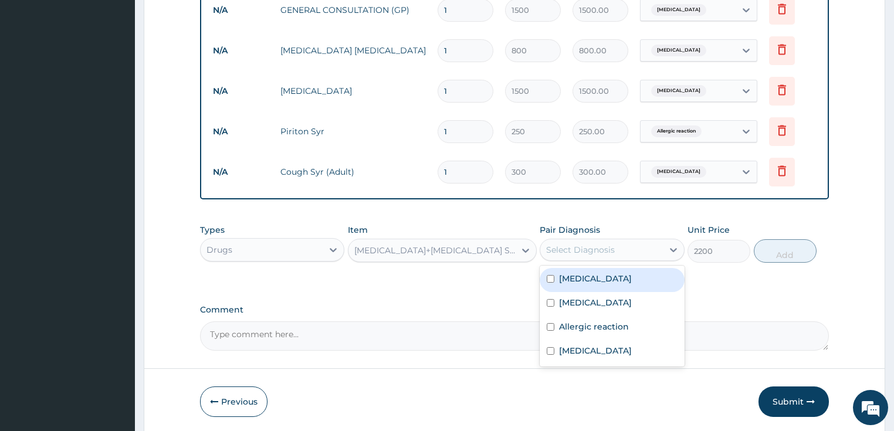
click at [570, 282] on div "Malaria" at bounding box center [612, 280] width 145 height 24
checkbox input "true"
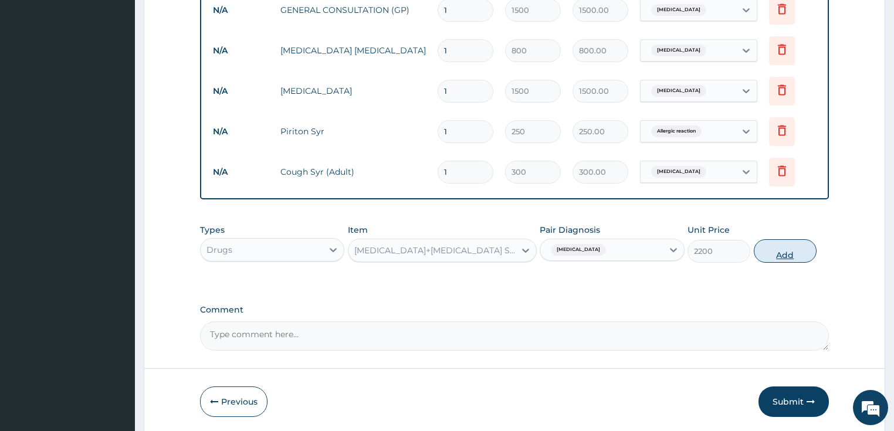
click at [782, 252] on button "Add" at bounding box center [785, 250] width 63 height 23
type input "0"
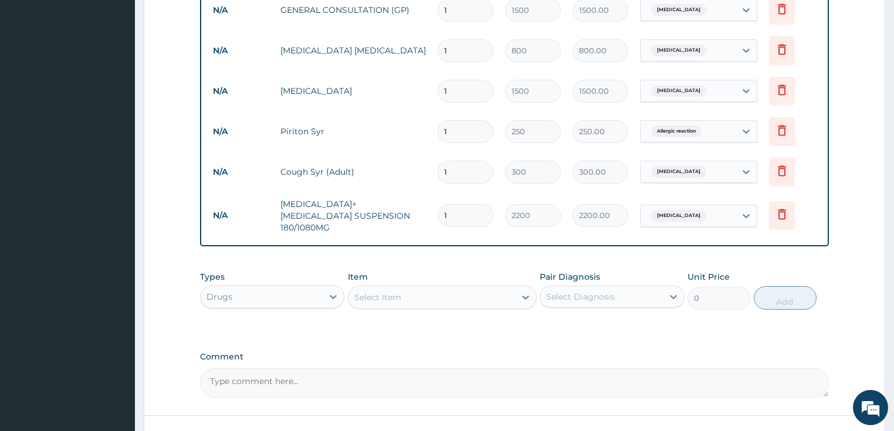
click at [418, 292] on div "Select Item" at bounding box center [432, 297] width 167 height 19
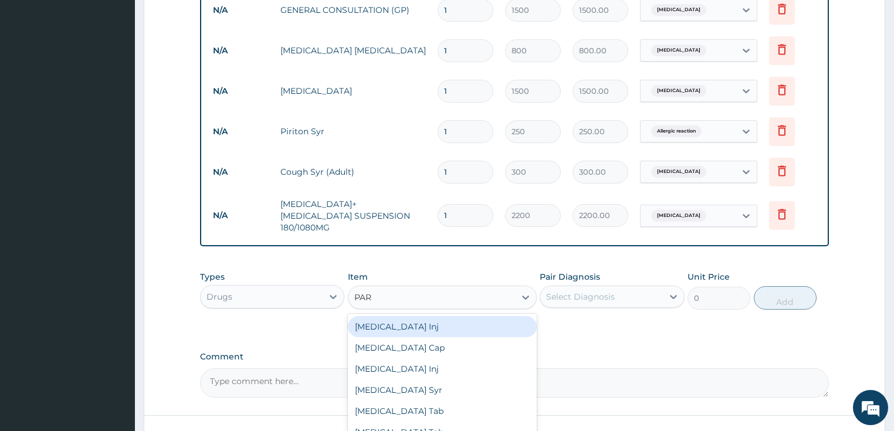
type input "PARA"
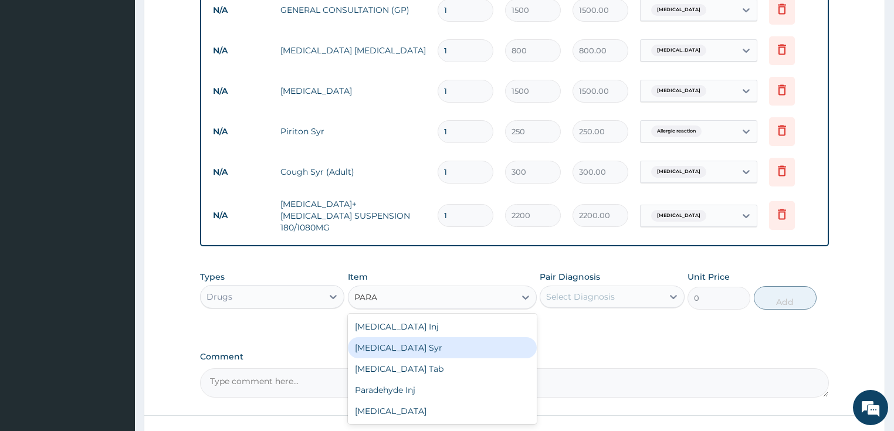
click at [419, 345] on div "Paracetamol Syr" at bounding box center [442, 347] width 189 height 21
type input "150"
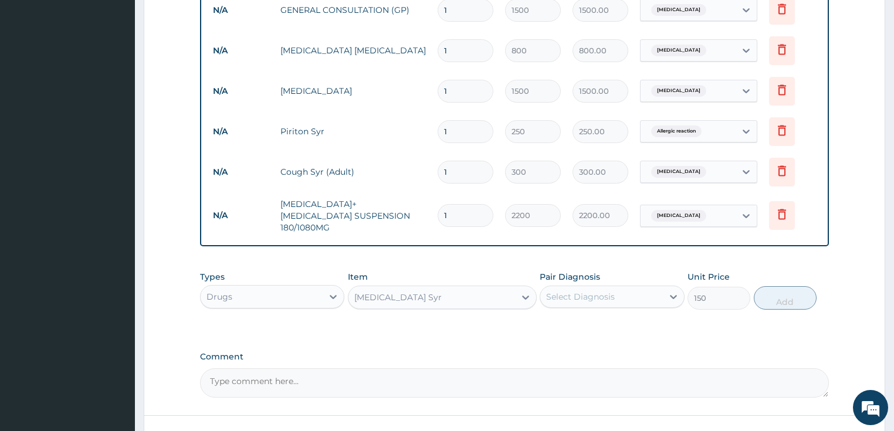
click at [637, 291] on div "Select Diagnosis" at bounding box center [601, 297] width 123 height 19
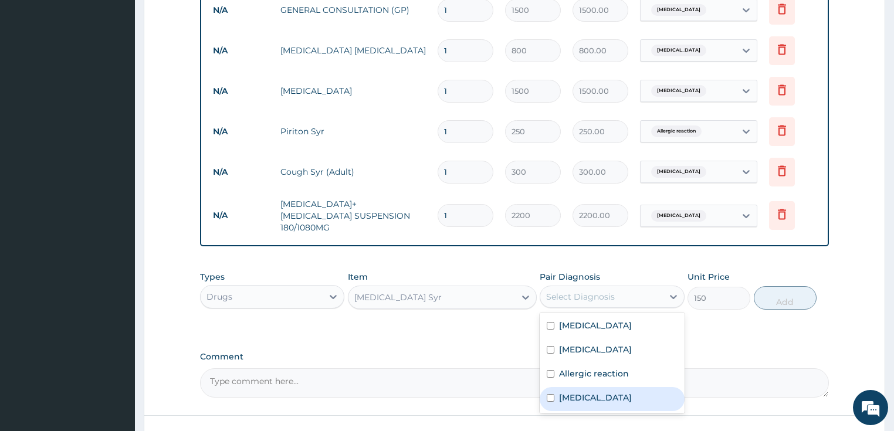
click at [576, 392] on label "Upper respiratory infection" at bounding box center [595, 398] width 73 height 12
checkbox input "true"
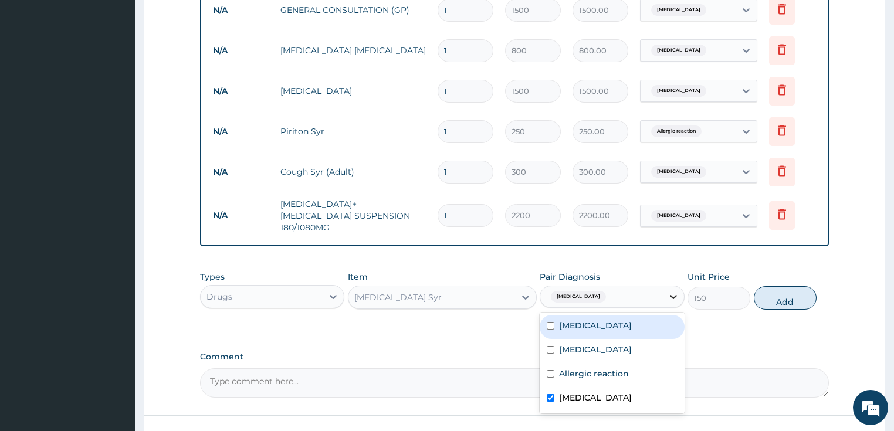
click at [676, 291] on icon at bounding box center [674, 297] width 12 height 12
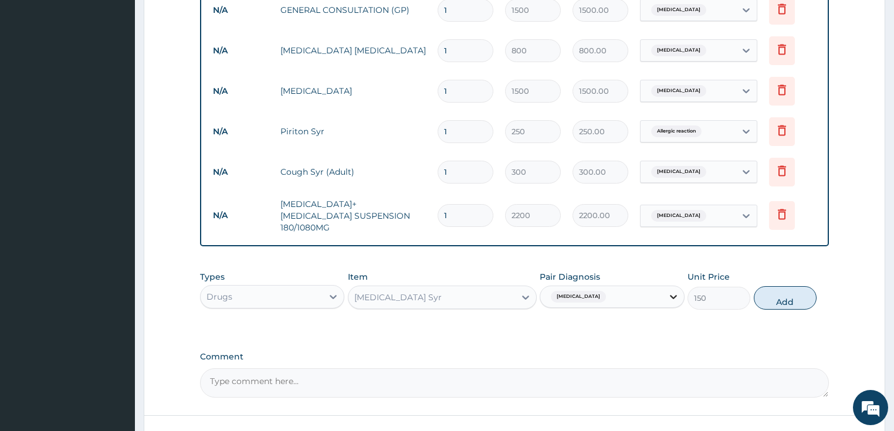
click at [673, 295] on icon at bounding box center [673, 297] width 7 height 4
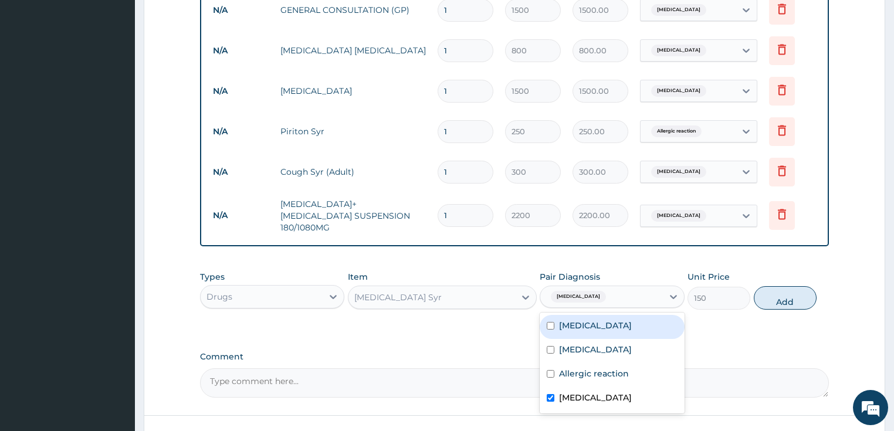
click at [566, 320] on label "Malaria" at bounding box center [595, 326] width 73 height 12
checkbox input "true"
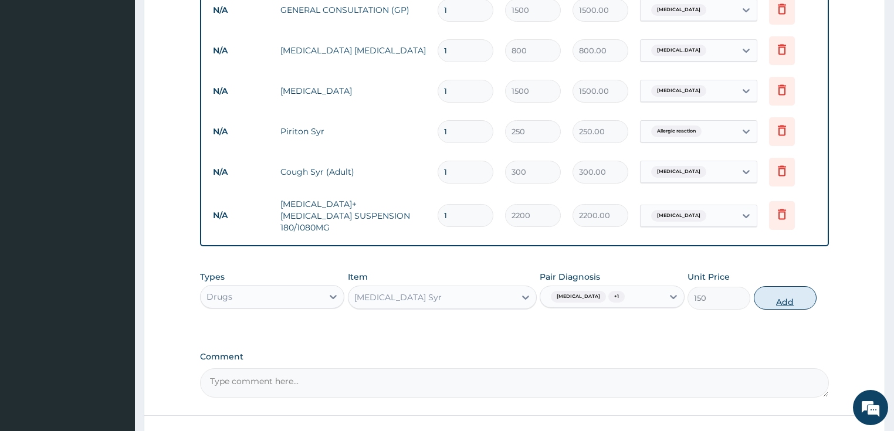
click at [786, 293] on button "Add" at bounding box center [785, 297] width 63 height 23
type input "0"
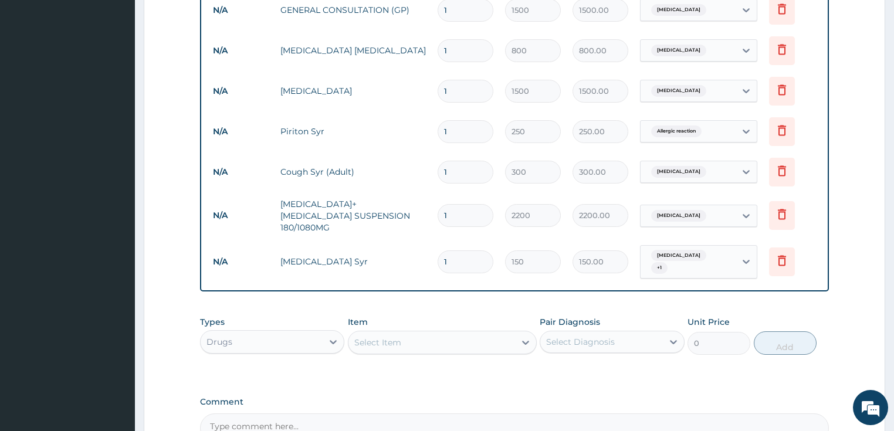
click at [427, 333] on div "Select Item" at bounding box center [432, 342] width 167 height 19
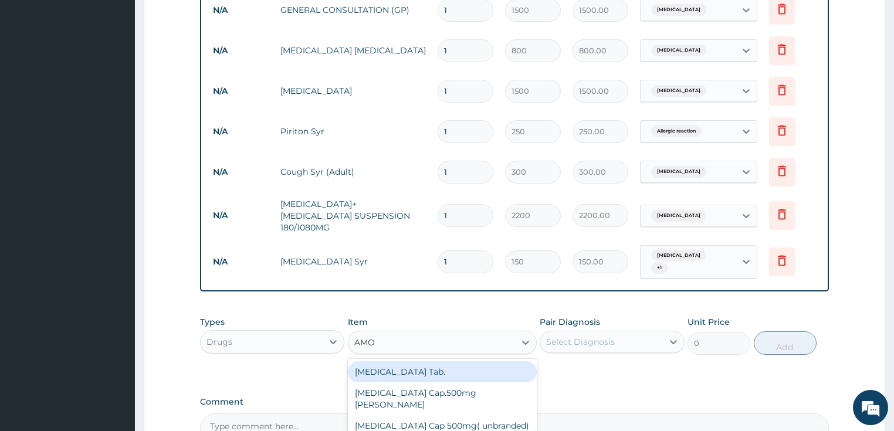
type input "AMOX"
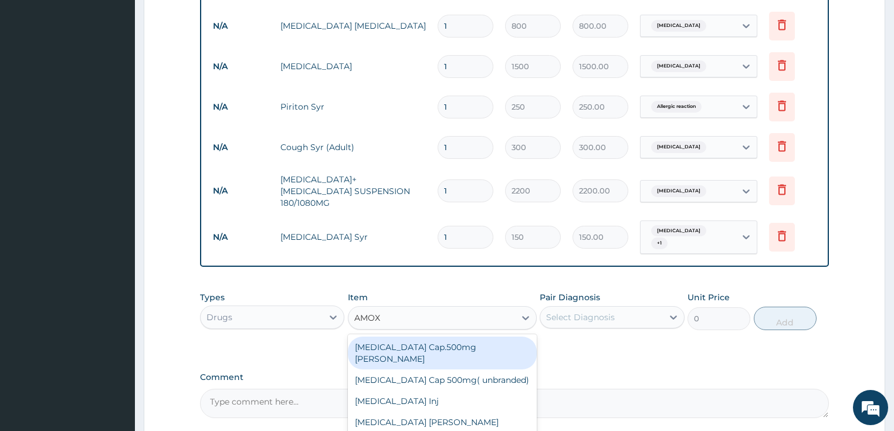
scroll to position [525, 0]
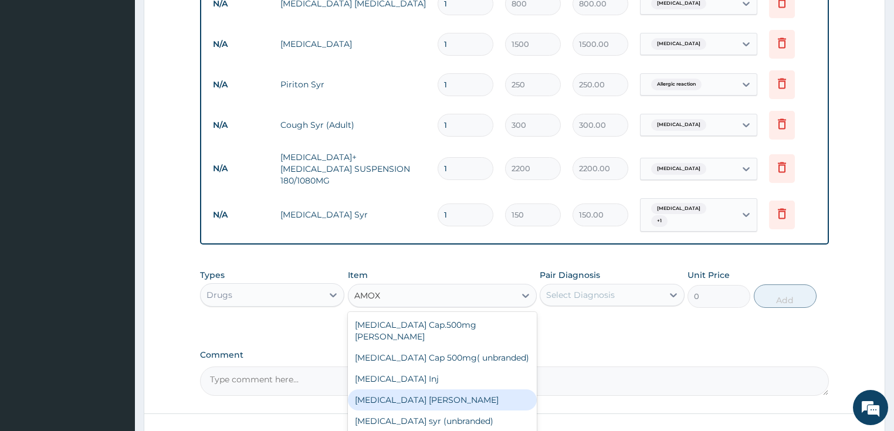
click at [417, 390] on div "Amoxil Syr Beecham" at bounding box center [442, 400] width 189 height 21
type input "750"
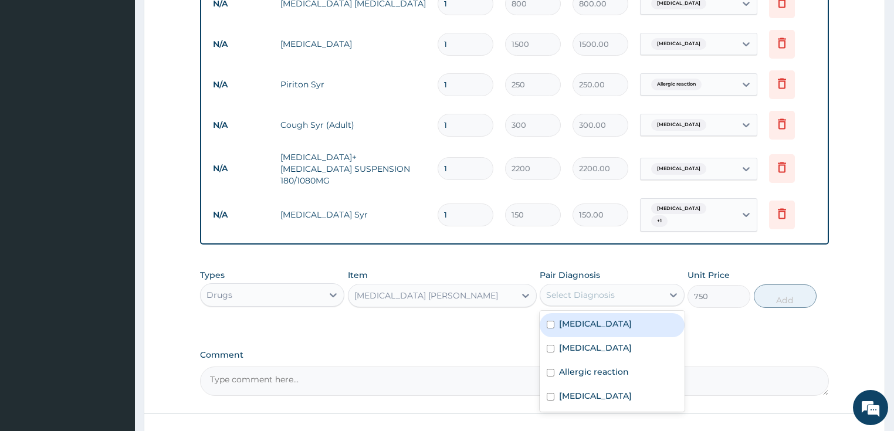
click at [623, 286] on div "Select Diagnosis" at bounding box center [601, 295] width 123 height 19
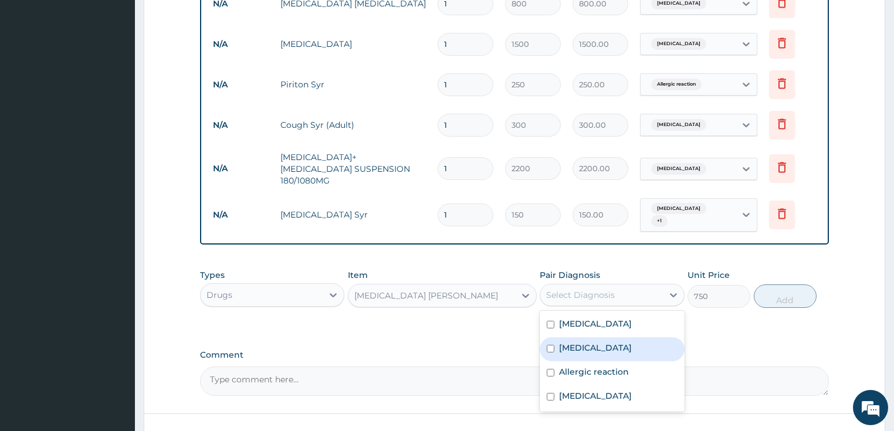
click at [563, 342] on label "Sepsis" at bounding box center [595, 348] width 73 height 12
checkbox input "true"
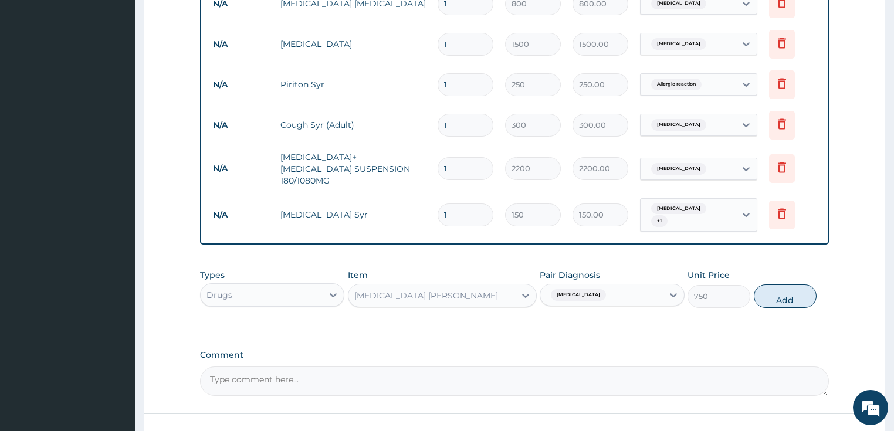
click at [782, 288] on button "Add" at bounding box center [785, 296] width 63 height 23
type input "0"
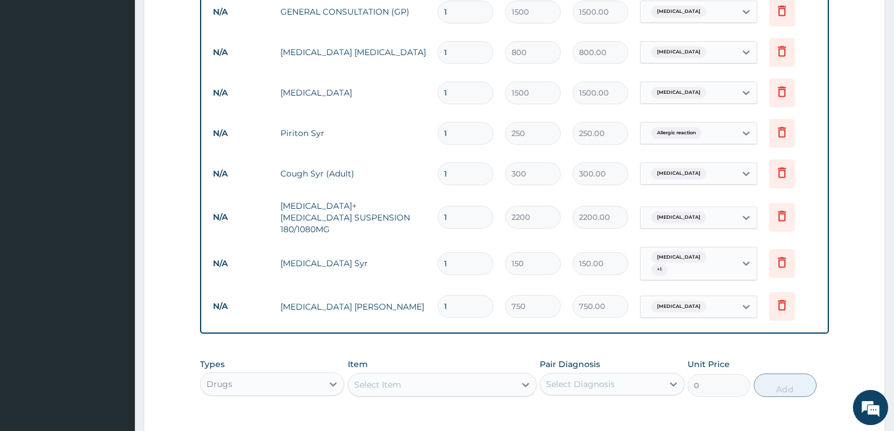
scroll to position [619, 0]
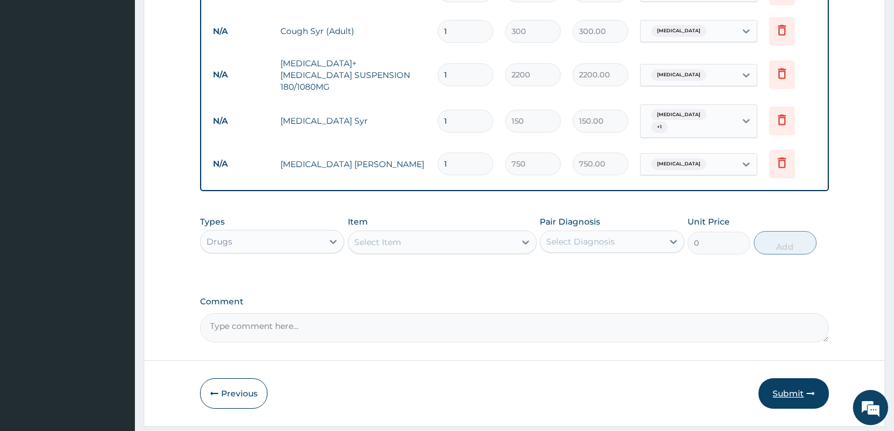
click at [788, 381] on button "Submit" at bounding box center [794, 393] width 70 height 31
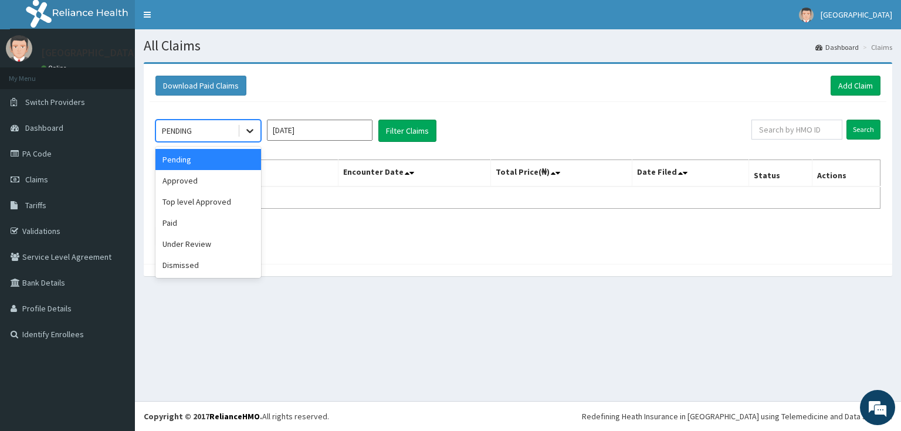
click at [251, 127] on icon at bounding box center [250, 131] width 12 height 12
click at [178, 178] on div "Approved" at bounding box center [208, 180] width 106 height 21
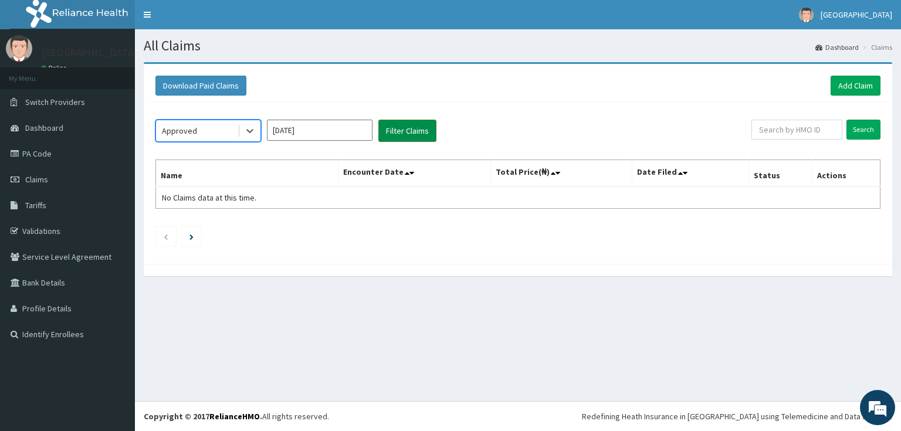
click at [404, 135] on button "Filter Claims" at bounding box center [407, 131] width 58 height 22
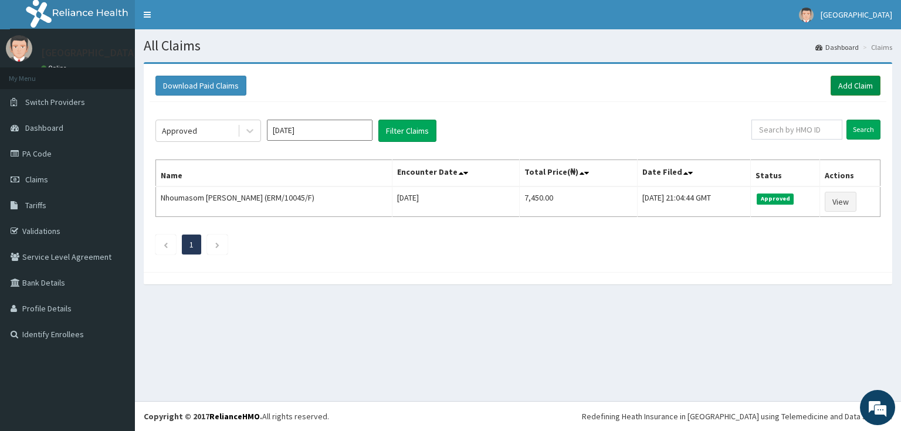
click at [856, 82] on link "Add Claim" at bounding box center [856, 86] width 50 height 20
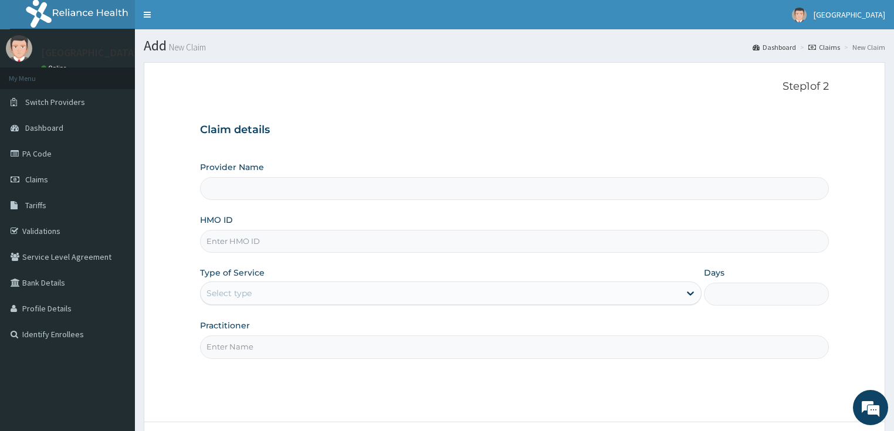
type input "[GEOGRAPHIC_DATA]"
